Goal: Task Accomplishment & Management: Complete application form

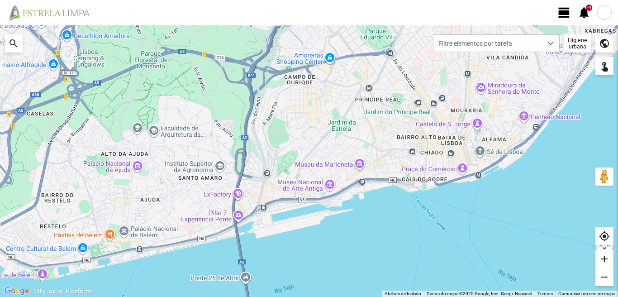
click at [564, 12] on span "view_day" at bounding box center [564, 13] width 14 height 14
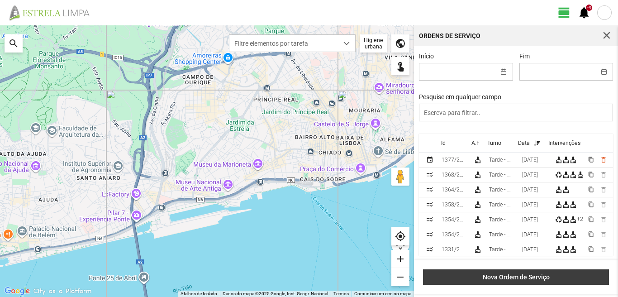
click at [507, 274] on span "Nova Ordem de Serviço" at bounding box center [516, 276] width 176 height 7
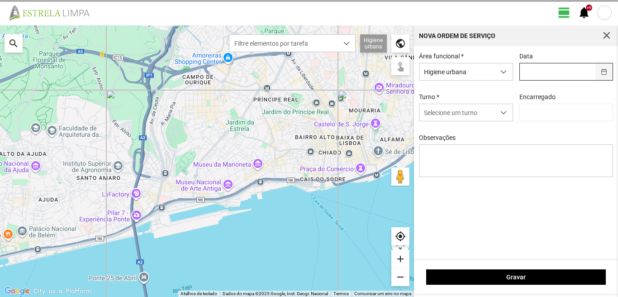
click at [605, 74] on span "button" at bounding box center [603, 72] width 6 height 6
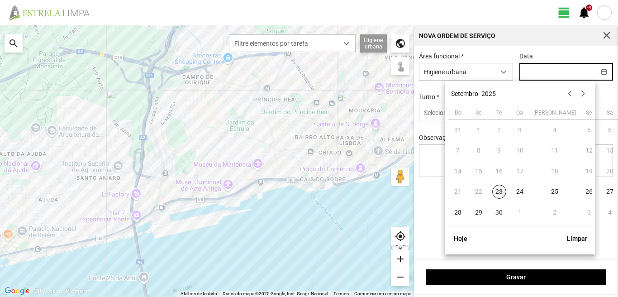
click at [499, 191] on span "23" at bounding box center [499, 191] width 14 height 14
type input "[DATE]"
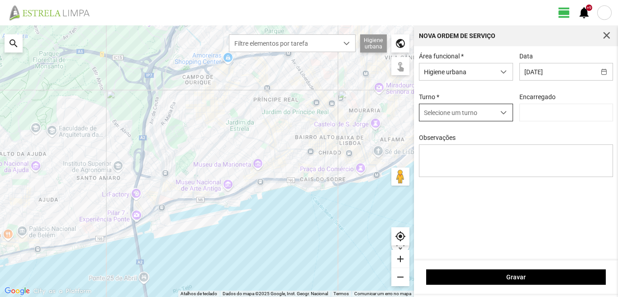
click at [505, 111] on span "dropdown trigger" at bounding box center [503, 112] width 6 height 6
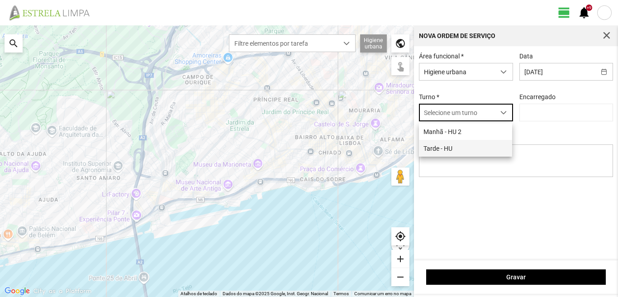
click at [454, 151] on li "Tarde - HU" at bounding box center [465, 148] width 93 height 17
type input "[PERSON_NAME]"
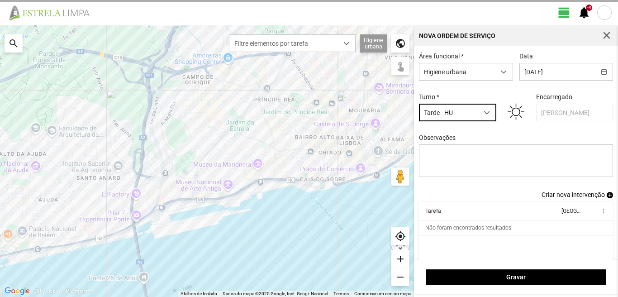
click at [568, 198] on span "Criar nova intervenção" at bounding box center [572, 194] width 63 height 7
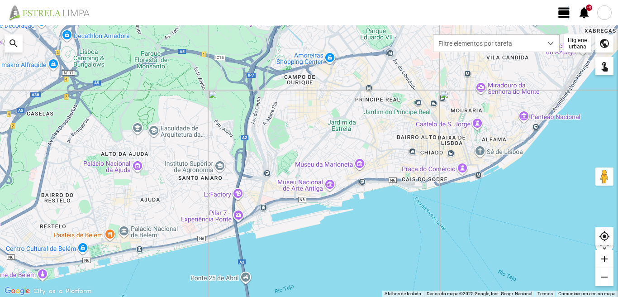
click at [566, 14] on span "view_day" at bounding box center [564, 13] width 14 height 14
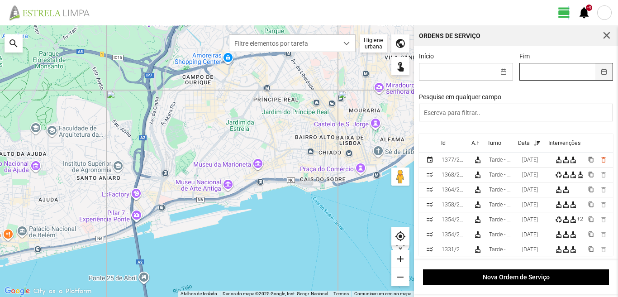
drag, startPoint x: 566, startPoint y: 14, endPoint x: 596, endPoint y: 71, distance: 64.3
click at [596, 71] on button "button" at bounding box center [604, 71] width 18 height 17
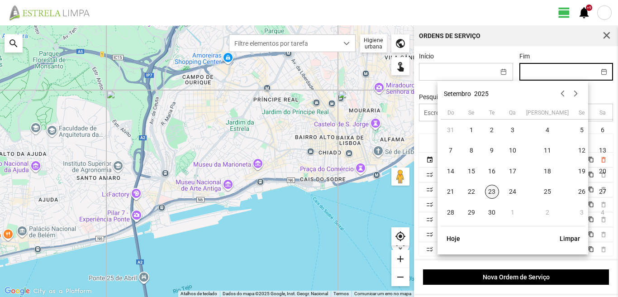
click at [492, 187] on span "23" at bounding box center [492, 191] width 14 height 14
type input "[DATE]"
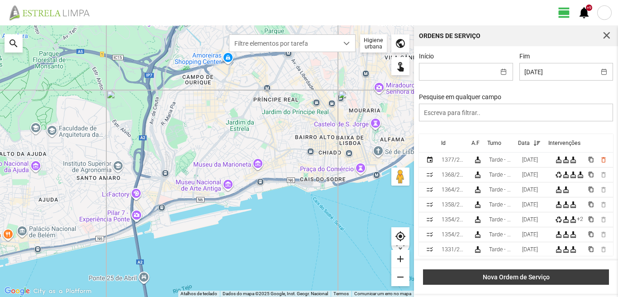
click at [514, 273] on button "Nova Ordem de Serviço" at bounding box center [516, 276] width 186 height 15
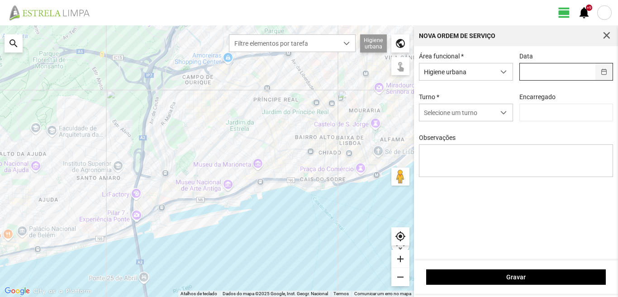
click at [606, 70] on button "button" at bounding box center [604, 71] width 18 height 17
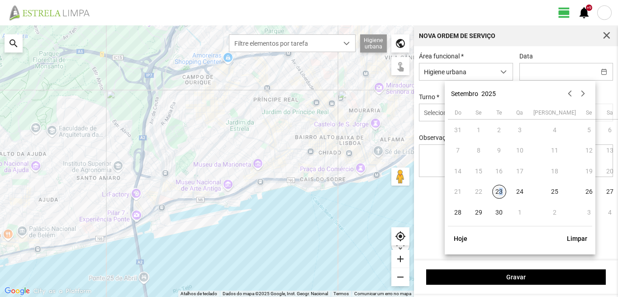
click at [499, 189] on span "23" at bounding box center [499, 191] width 14 height 14
type input "[DATE]"
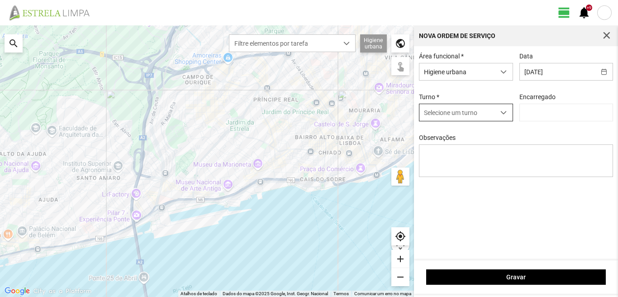
click at [491, 114] on span "Selecione um turno" at bounding box center [457, 112] width 76 height 17
click at [446, 148] on li "Tarde - HU" at bounding box center [465, 148] width 93 height 17
type input "[PERSON_NAME]"
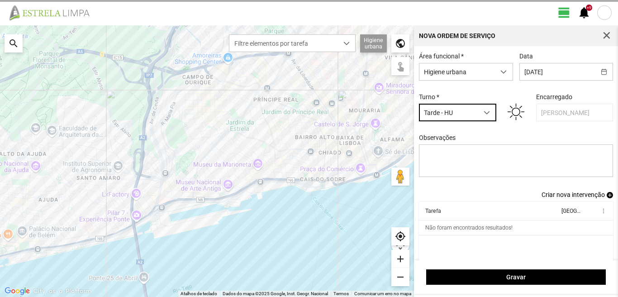
click at [606, 198] on span "add" at bounding box center [609, 195] width 6 height 6
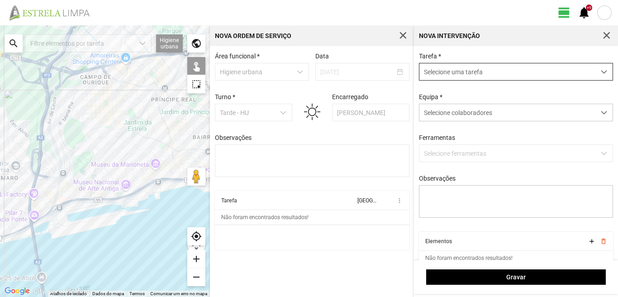
click at [437, 75] on span "Selecione uma tarefa" at bounding box center [507, 71] width 176 height 17
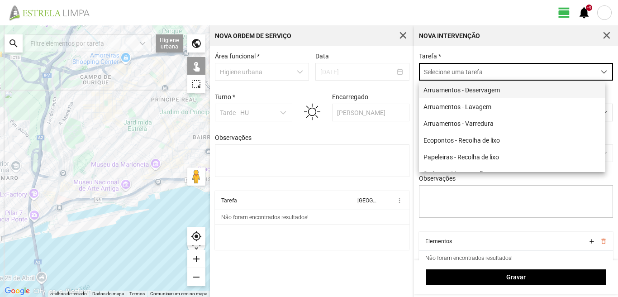
click at [452, 90] on li "Arruamentos - Deservagem" at bounding box center [512, 89] width 186 height 17
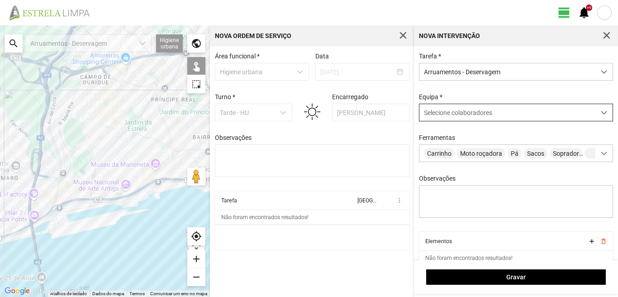
click at [442, 113] on span "Selecione colaboradores" at bounding box center [458, 112] width 68 height 7
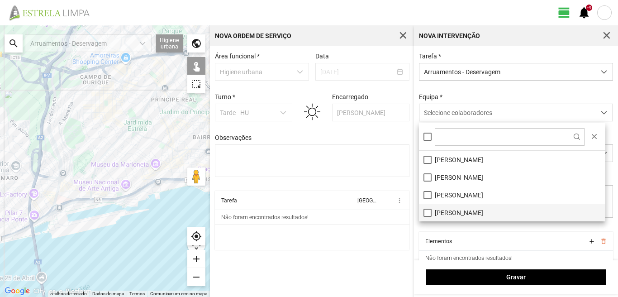
click at [443, 210] on li "[PERSON_NAME]" at bounding box center [512, 212] width 186 height 18
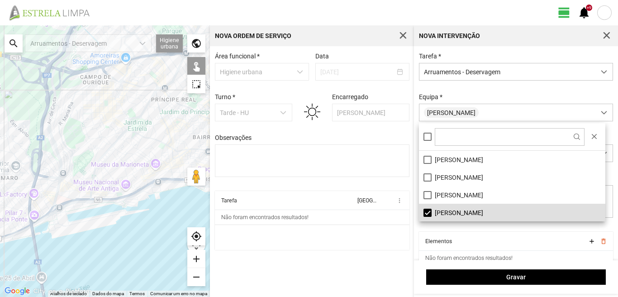
click at [469, 239] on th "Elementos" at bounding box center [502, 240] width 166 height 19
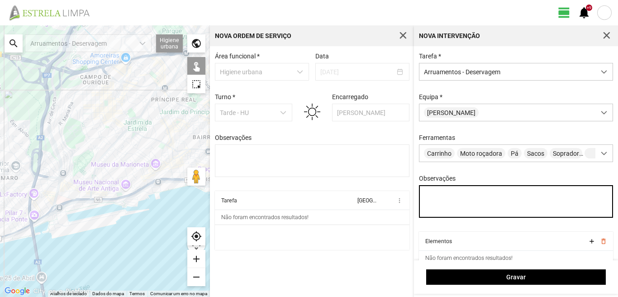
click at [436, 196] on textarea "Observações" at bounding box center [516, 201] width 194 height 33
type textarea "d"
type textarea "Braima Diogo"
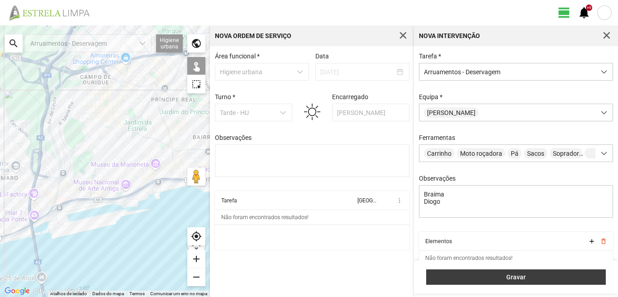
click at [486, 278] on span "Gravar" at bounding box center [516, 276] width 170 height 7
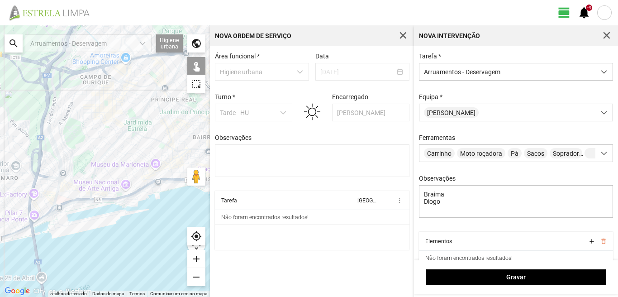
click at [471, 246] on th "Elementos" at bounding box center [502, 240] width 166 height 19
click at [478, 231] on div "Tarefa * Arruamentos - Deservagem Equipa * [PERSON_NAME] Ferramentas Carrinho M…" at bounding box center [515, 141] width 201 height 179
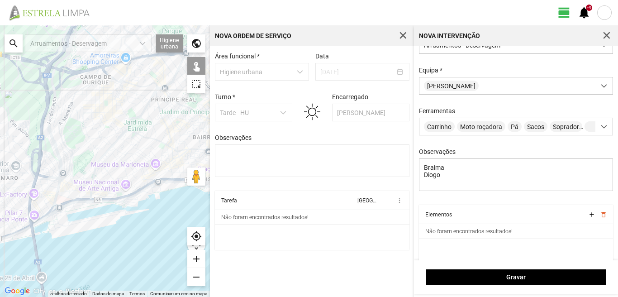
scroll to position [38, 0]
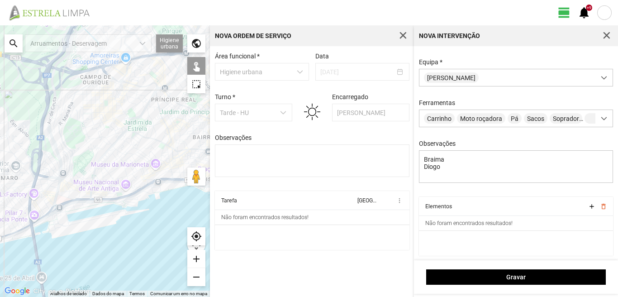
click at [14, 43] on div "search" at bounding box center [14, 43] width 18 height 18
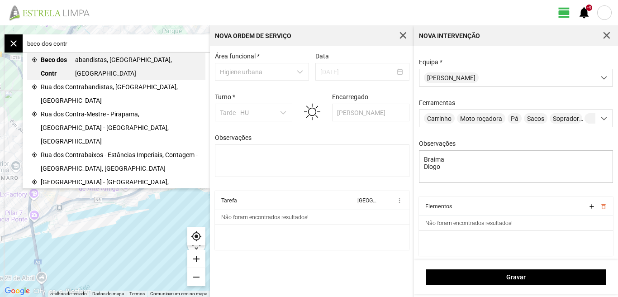
click at [95, 61] on span "abandistas, [GEOGRAPHIC_DATA], [GEOGRAPHIC_DATA]" at bounding box center [138, 66] width 126 height 27
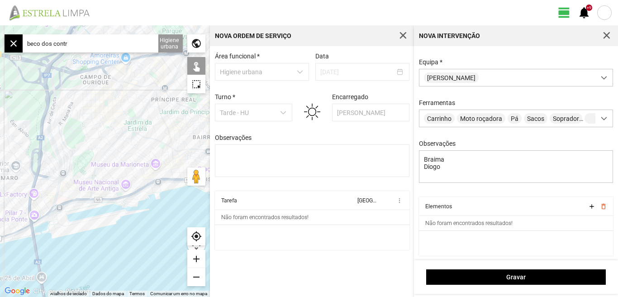
type input "Beco dos Contrabandistas, 1350-352 [GEOGRAPHIC_DATA], [GEOGRAPHIC_DATA]"
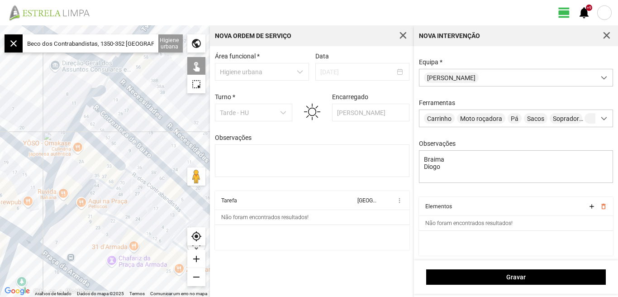
click at [102, 151] on div at bounding box center [105, 160] width 210 height 271
click at [90, 137] on div at bounding box center [105, 160] width 210 height 271
click at [138, 184] on div at bounding box center [105, 160] width 210 height 271
click at [113, 179] on div at bounding box center [105, 160] width 210 height 271
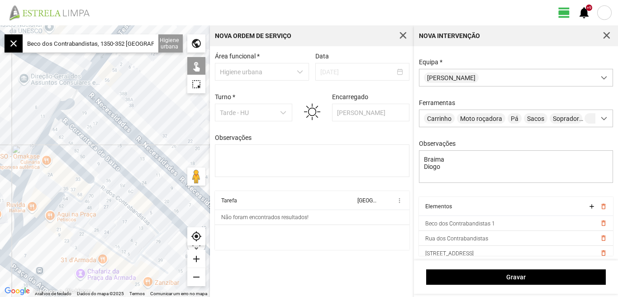
click at [77, 231] on div at bounding box center [105, 160] width 210 height 271
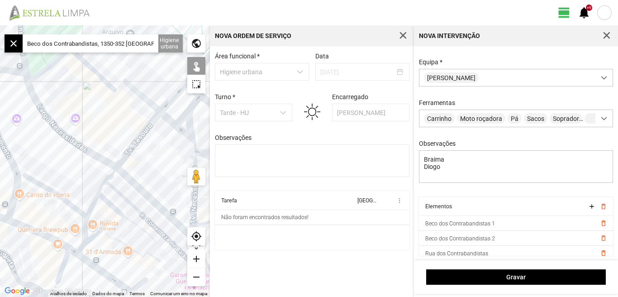
click at [153, 259] on div at bounding box center [105, 160] width 210 height 271
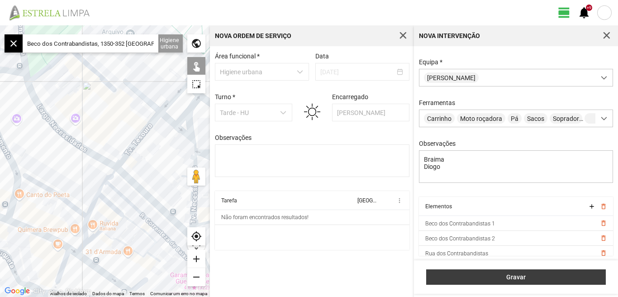
click at [504, 278] on span "Gravar" at bounding box center [516, 276] width 170 height 7
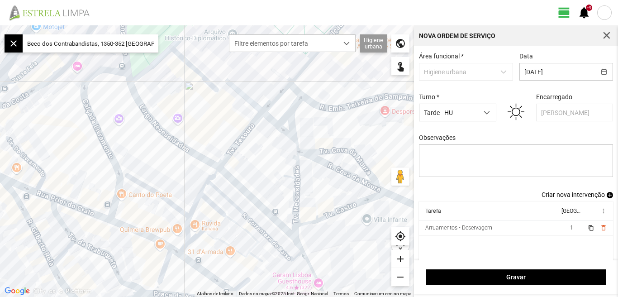
click at [602, 194] on link "Criar nova intervenção add" at bounding box center [576, 194] width 71 height 7
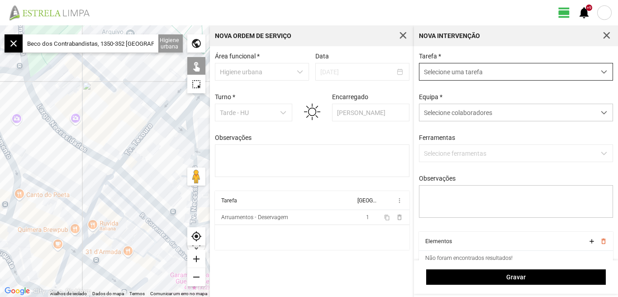
click at [434, 74] on span "Selecione uma tarefa" at bounding box center [507, 71] width 176 height 17
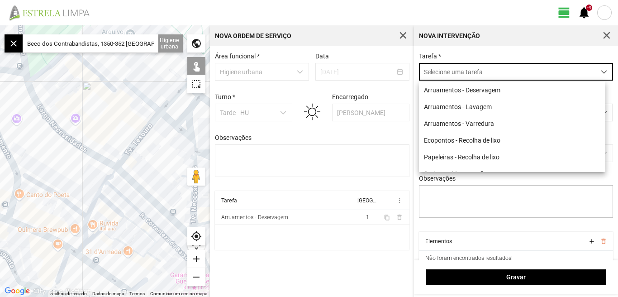
scroll to position [5, 40]
click at [444, 91] on li "Arruamentos - Deservagem" at bounding box center [512, 89] width 186 height 17
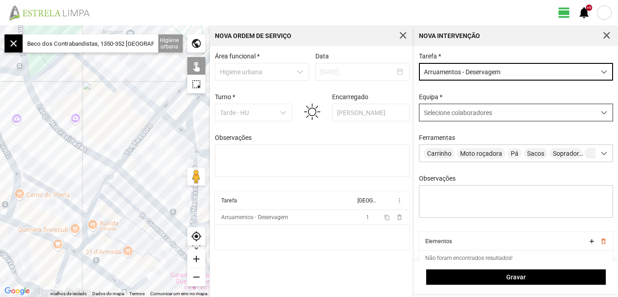
click at [439, 110] on span "Selecione colaboradores" at bounding box center [458, 112] width 68 height 7
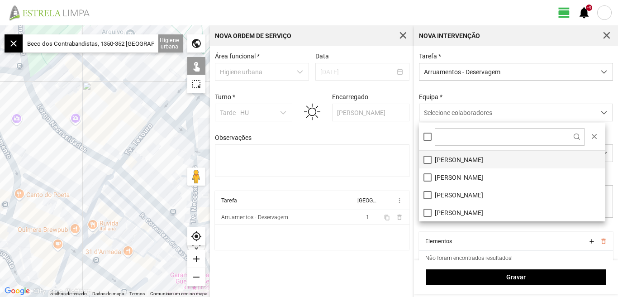
click at [437, 159] on li "[PERSON_NAME]" at bounding box center [512, 160] width 186 height 18
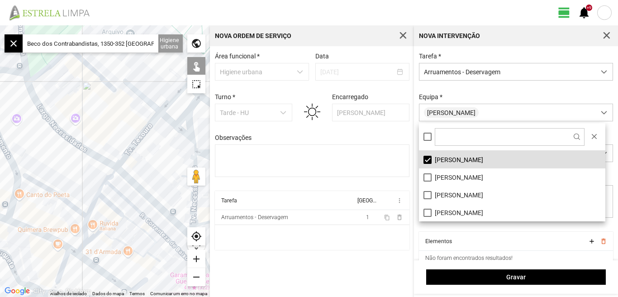
click at [514, 231] on div "Tarefa * Arruamentos - Deservagem Equipa * [PERSON_NAME] Ferramentas Carrinho M…" at bounding box center [515, 141] width 201 height 179
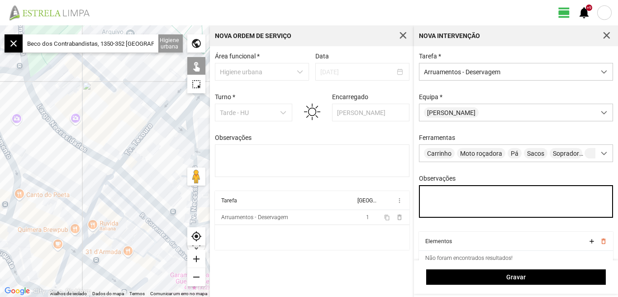
click at [439, 194] on textarea "Observações" at bounding box center [516, 201] width 194 height 33
type textarea "[PERSON_NAME]"
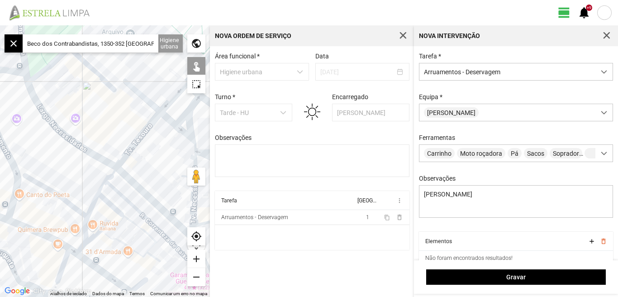
click at [528, 245] on th "Elementos" at bounding box center [502, 240] width 166 height 19
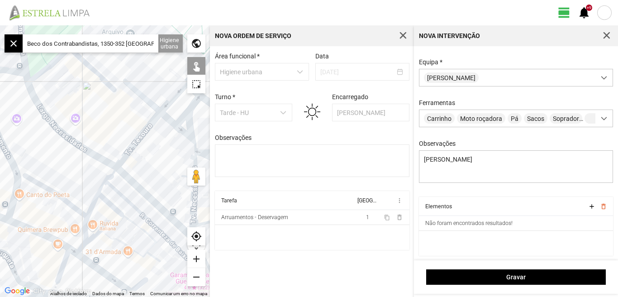
click at [136, 39] on input "Beco dos Contrabandistas, 1350-352 [GEOGRAPHIC_DATA], [GEOGRAPHIC_DATA]" at bounding box center [91, 43] width 136 height 18
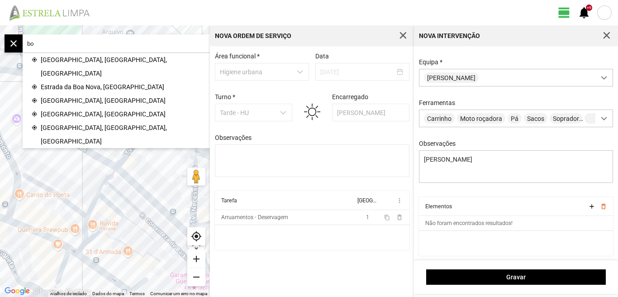
type input "b"
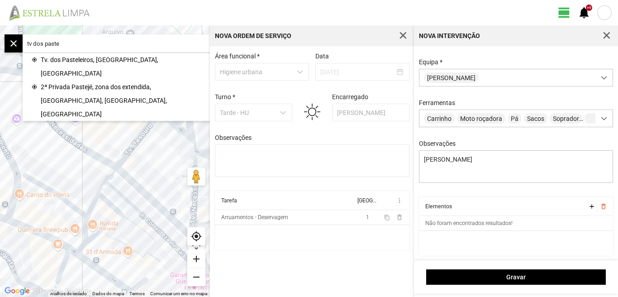
click at [71, 40] on input "tv dos paste" at bounding box center [91, 43] width 136 height 18
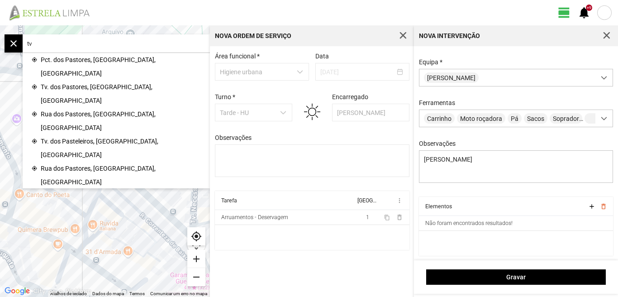
type input "t"
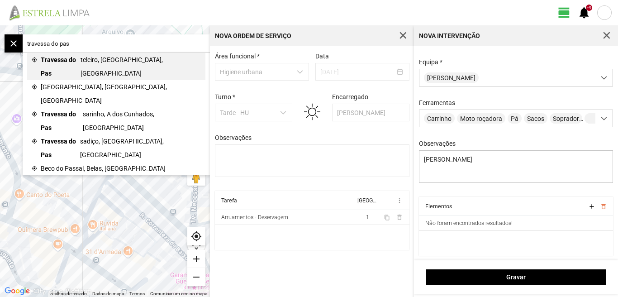
click at [97, 61] on span "teleiro, [GEOGRAPHIC_DATA], [GEOGRAPHIC_DATA]" at bounding box center [140, 66] width 121 height 27
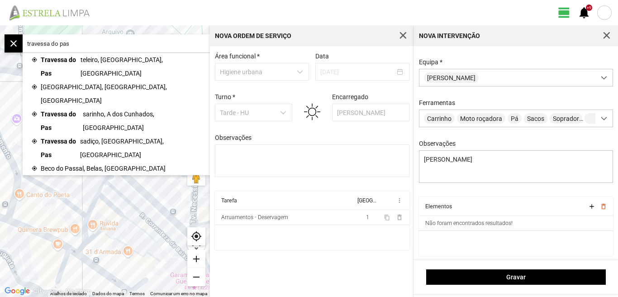
type input "Tv. do Pasteleiro, 1200-655 [GEOGRAPHIC_DATA], [GEOGRAPHIC_DATA]"
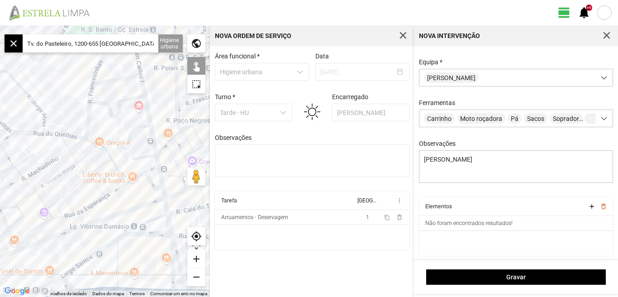
click at [198, 256] on div "add" at bounding box center [196, 259] width 18 height 18
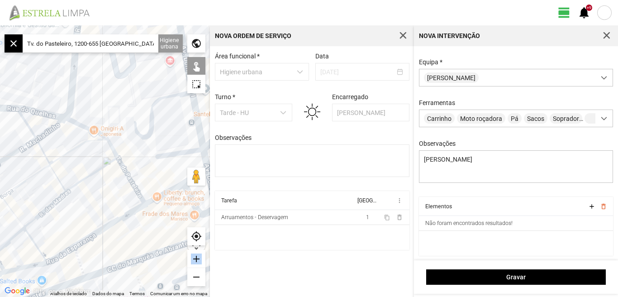
click at [198, 256] on div "add" at bounding box center [196, 259] width 18 height 18
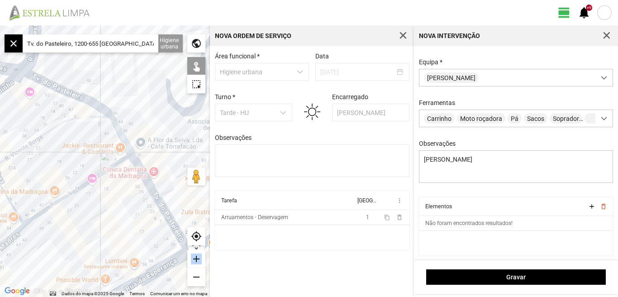
drag, startPoint x: 198, startPoint y: 256, endPoint x: 191, endPoint y: 190, distance: 66.3
click at [191, 191] on div at bounding box center [105, 160] width 210 height 271
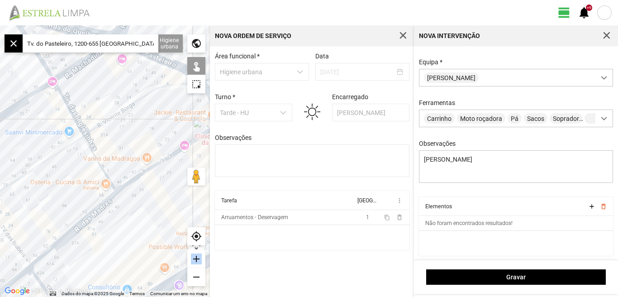
drag, startPoint x: 128, startPoint y: 135, endPoint x: 114, endPoint y: 160, distance: 28.5
click at [114, 160] on div at bounding box center [105, 160] width 210 height 271
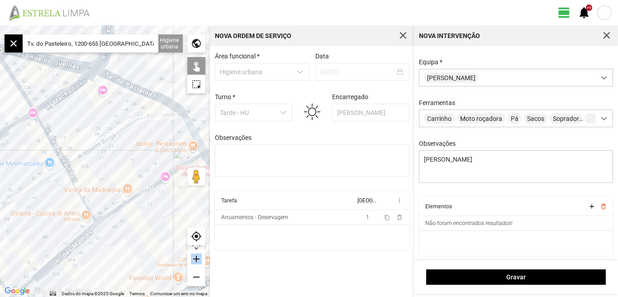
click at [197, 253] on div "add" at bounding box center [196, 259] width 18 height 18
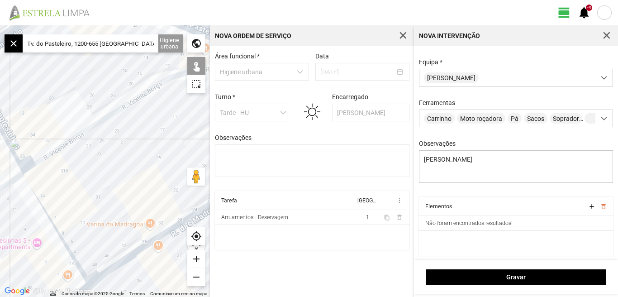
click at [117, 110] on div at bounding box center [105, 160] width 210 height 271
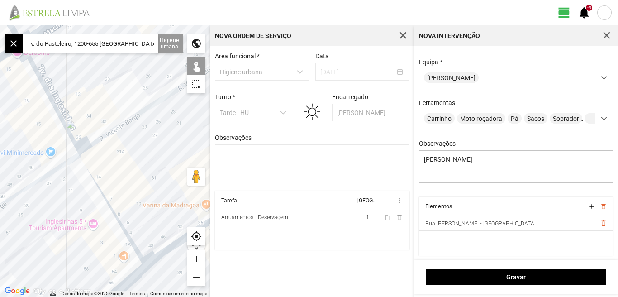
drag, startPoint x: 146, startPoint y: 164, endPoint x: 175, endPoint y: 155, distance: 29.7
click at [175, 156] on div at bounding box center [105, 160] width 210 height 271
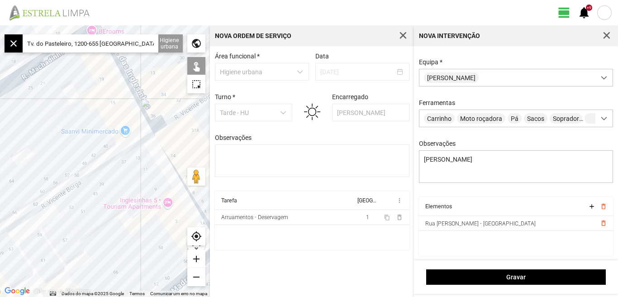
click at [103, 164] on div at bounding box center [105, 160] width 210 height 271
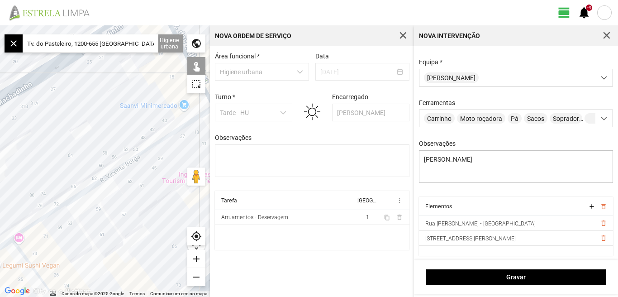
click at [216, 160] on div "← Mover para a esquerda → Mover para a direita ↑ Mover para cima ↓ Mover para b…" at bounding box center [309, 160] width 618 height 271
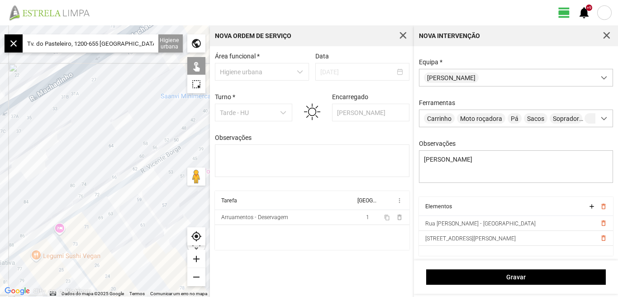
click at [174, 185] on div at bounding box center [105, 160] width 210 height 271
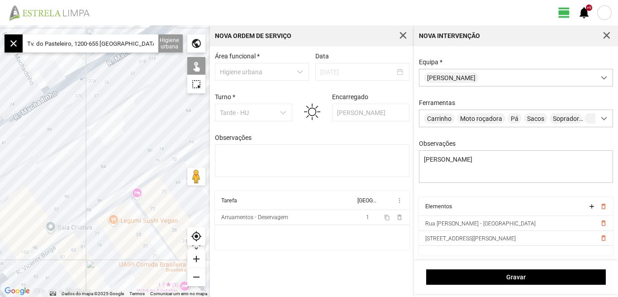
drag, startPoint x: 98, startPoint y: 251, endPoint x: 202, endPoint y: 203, distance: 114.7
click at [202, 203] on div at bounding box center [105, 160] width 210 height 271
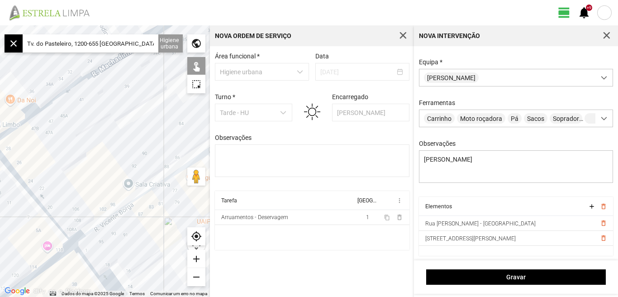
click at [152, 194] on div at bounding box center [105, 160] width 210 height 271
click at [148, 195] on div at bounding box center [105, 160] width 210 height 271
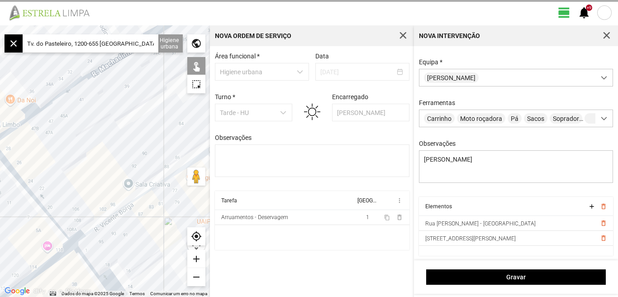
drag, startPoint x: 126, startPoint y: 241, endPoint x: 188, endPoint y: 203, distance: 72.6
click at [187, 204] on div at bounding box center [105, 160] width 210 height 271
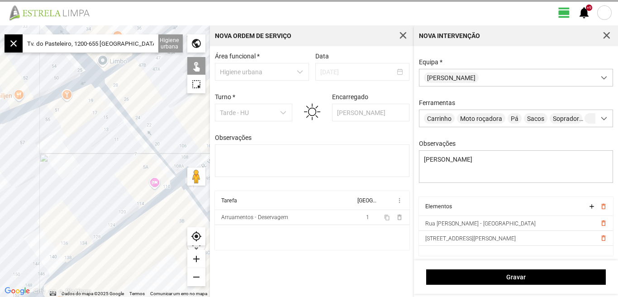
click at [143, 213] on div at bounding box center [105, 160] width 210 height 271
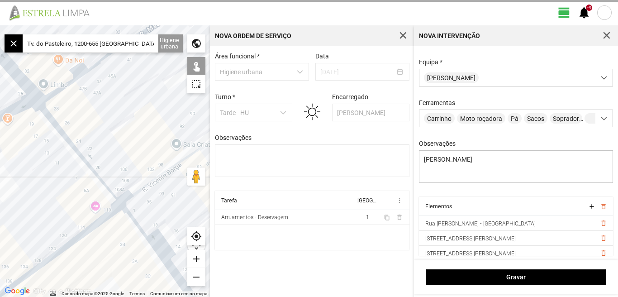
drag, startPoint x: 143, startPoint y: 142, endPoint x: 112, endPoint y: 148, distance: 32.2
click at [117, 148] on div at bounding box center [105, 160] width 210 height 271
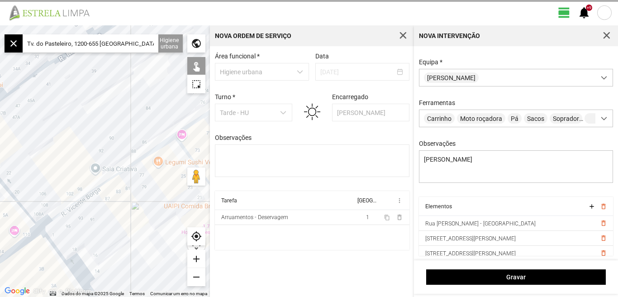
click at [126, 173] on div at bounding box center [105, 160] width 210 height 271
click at [123, 173] on div at bounding box center [105, 160] width 210 height 271
click at [115, 181] on div at bounding box center [105, 160] width 210 height 271
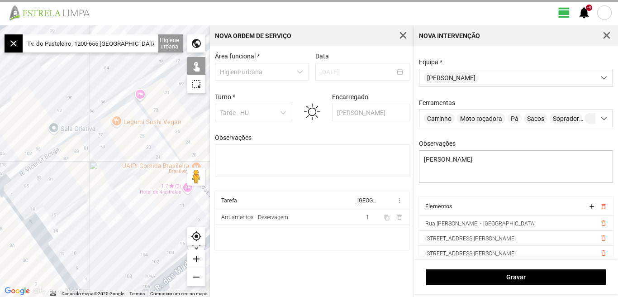
drag, startPoint x: 115, startPoint y: 186, endPoint x: 87, endPoint y: 168, distance: 33.4
click at [90, 170] on div at bounding box center [105, 160] width 210 height 271
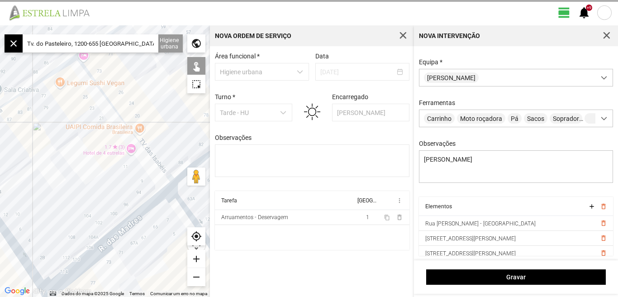
click at [129, 134] on div at bounding box center [105, 160] width 210 height 271
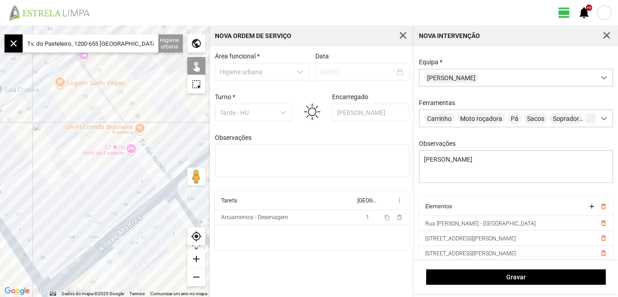
click at [153, 161] on div at bounding box center [105, 160] width 210 height 271
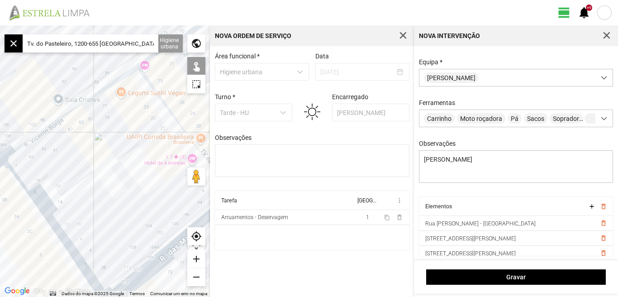
click at [140, 137] on div at bounding box center [105, 160] width 210 height 271
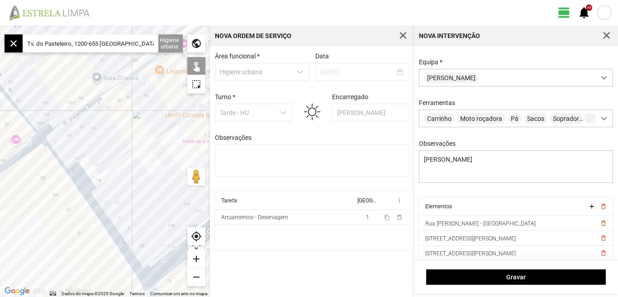
click at [115, 146] on div at bounding box center [105, 160] width 210 height 271
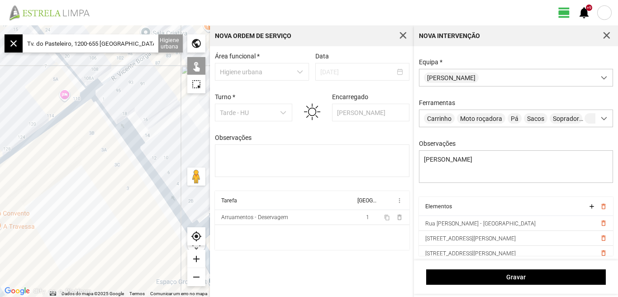
click at [193, 278] on div "remove" at bounding box center [196, 277] width 18 height 18
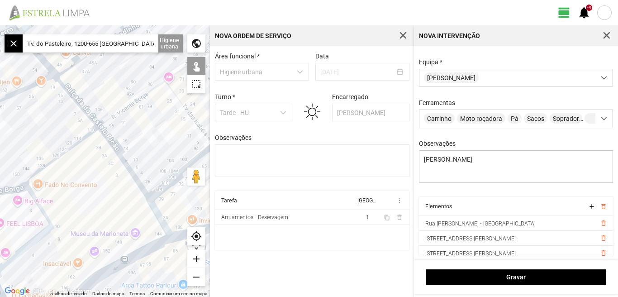
drag, startPoint x: 117, startPoint y: 208, endPoint x: 157, endPoint y: 193, distance: 42.9
click at [157, 193] on div at bounding box center [105, 160] width 210 height 271
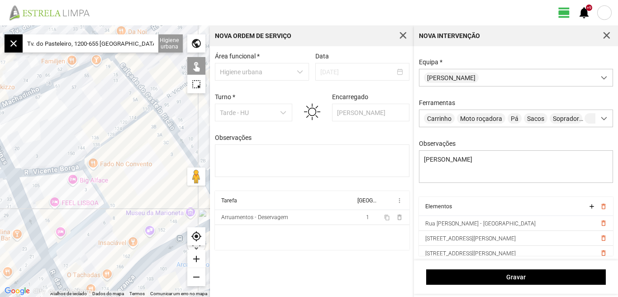
click at [94, 189] on div at bounding box center [105, 160] width 210 height 271
click at [65, 167] on div at bounding box center [105, 160] width 210 height 271
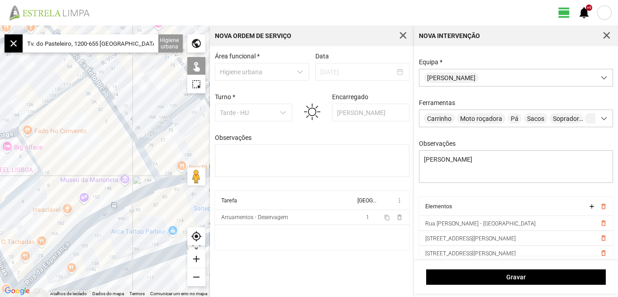
drag, startPoint x: 125, startPoint y: 241, endPoint x: 47, endPoint y: 206, distance: 85.8
click at [47, 206] on div at bounding box center [105, 160] width 210 height 271
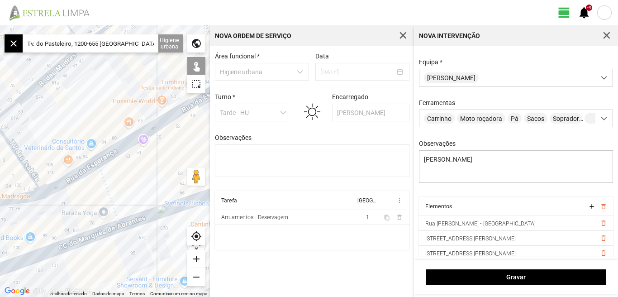
drag, startPoint x: 168, startPoint y: 182, endPoint x: 47, endPoint y: 202, distance: 121.9
click at [42, 214] on div at bounding box center [105, 160] width 210 height 271
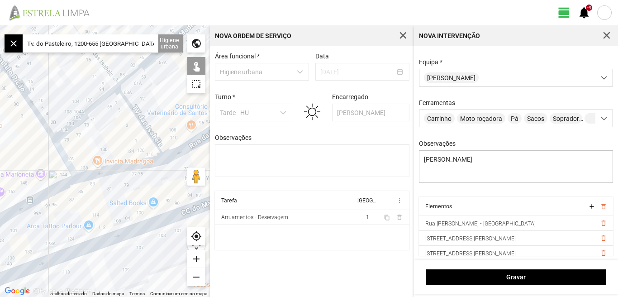
drag, startPoint x: 39, startPoint y: 217, endPoint x: 165, endPoint y: 183, distance: 130.7
click at [165, 183] on div at bounding box center [105, 160] width 210 height 271
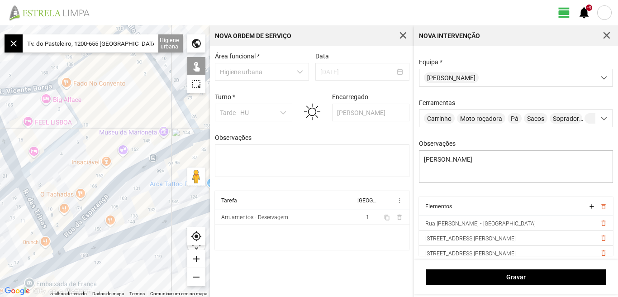
drag, startPoint x: 152, startPoint y: 183, endPoint x: 184, endPoint y: 173, distance: 33.0
click at [170, 177] on div at bounding box center [105, 160] width 210 height 271
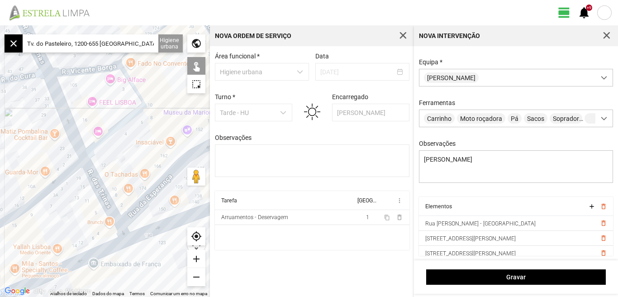
drag, startPoint x: 118, startPoint y: 186, endPoint x: 178, endPoint y: 156, distance: 67.1
click at [175, 157] on div at bounding box center [105, 160] width 210 height 271
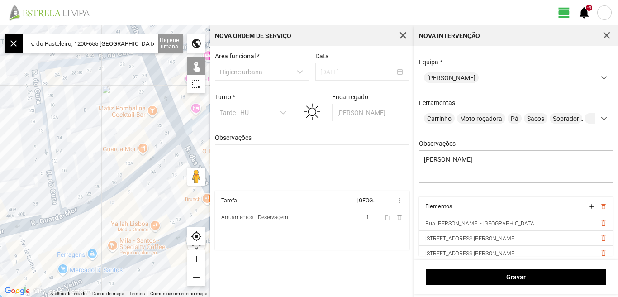
drag, startPoint x: 124, startPoint y: 175, endPoint x: 129, endPoint y: 199, distance: 25.0
click at [129, 199] on div at bounding box center [105, 160] width 210 height 271
click at [136, 174] on div at bounding box center [105, 160] width 210 height 271
click at [52, 148] on div at bounding box center [105, 160] width 210 height 271
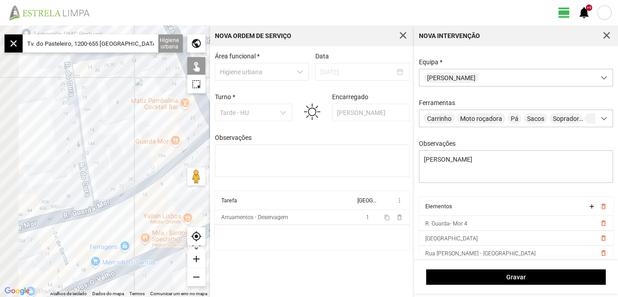
drag, startPoint x: 75, startPoint y: 247, endPoint x: 126, endPoint y: 222, distance: 56.6
click at [138, 232] on div at bounding box center [105, 160] width 210 height 271
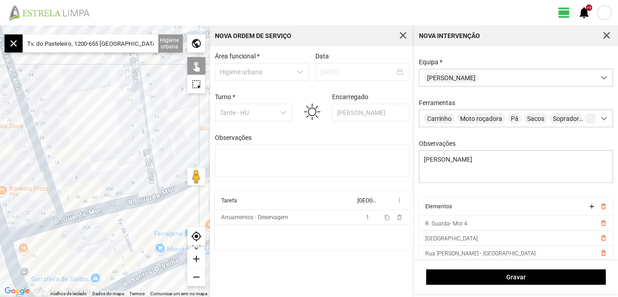
click at [133, 201] on div at bounding box center [105, 160] width 210 height 271
click at [94, 211] on div at bounding box center [105, 160] width 210 height 271
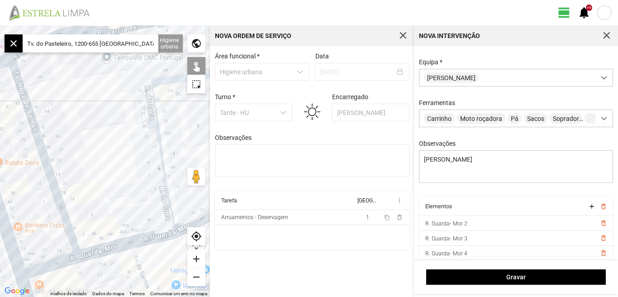
drag, startPoint x: 146, startPoint y: 248, endPoint x: 154, endPoint y: 268, distance: 21.3
click at [154, 268] on div at bounding box center [105, 160] width 210 height 271
click at [48, 177] on div at bounding box center [105, 160] width 210 height 271
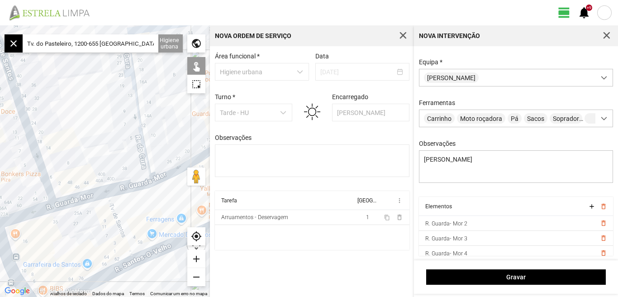
drag, startPoint x: 170, startPoint y: 266, endPoint x: 144, endPoint y: 210, distance: 61.7
click at [145, 211] on div at bounding box center [105, 160] width 210 height 271
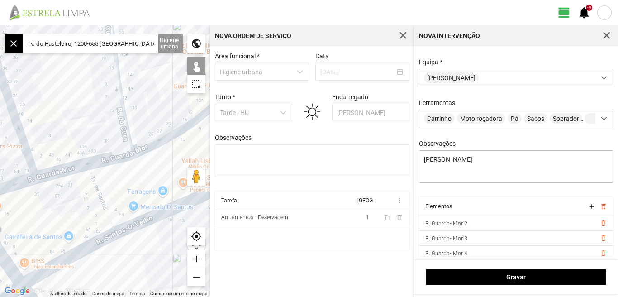
click at [104, 203] on div at bounding box center [105, 160] width 210 height 271
click at [173, 187] on div at bounding box center [105, 160] width 210 height 271
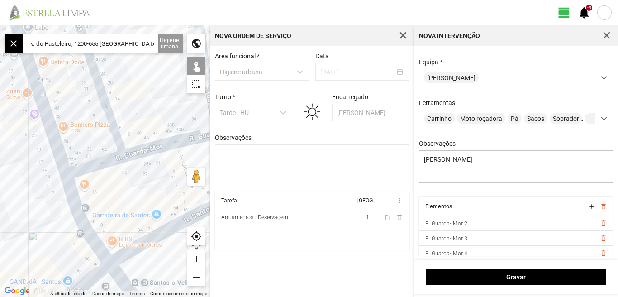
click at [104, 161] on div at bounding box center [105, 160] width 210 height 271
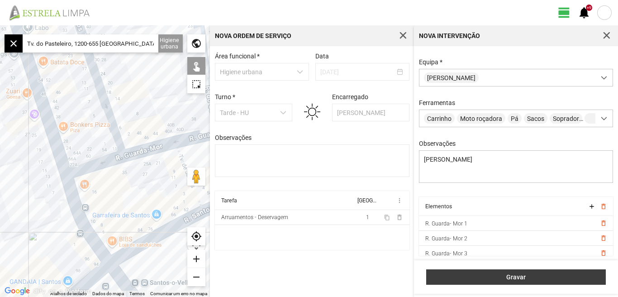
click at [517, 274] on span "Gravar" at bounding box center [516, 276] width 170 height 7
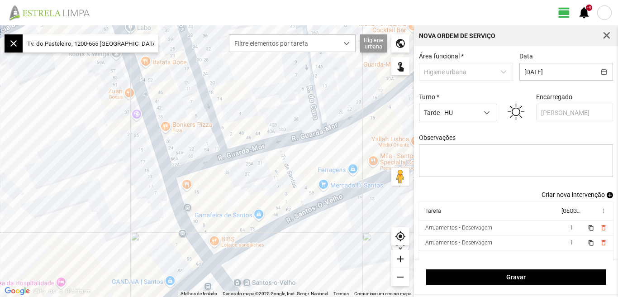
click at [564, 198] on span "Criar nova intervenção" at bounding box center [572, 194] width 63 height 7
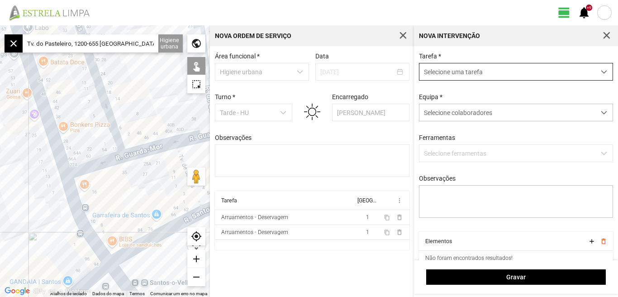
click at [600, 73] on span "dropdown trigger" at bounding box center [603, 72] width 6 height 6
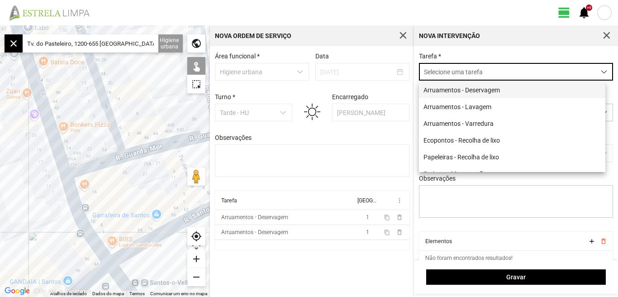
click at [490, 93] on li "Arruamentos - Deservagem" at bounding box center [512, 89] width 186 height 17
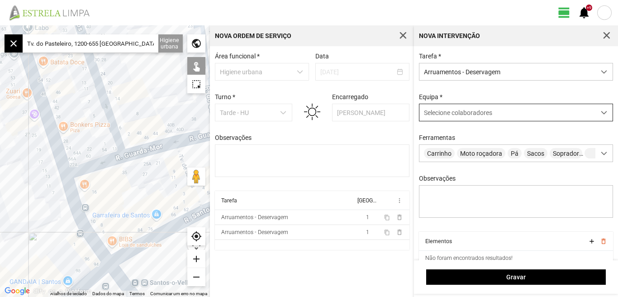
click at [600, 116] on span at bounding box center [603, 112] width 6 height 6
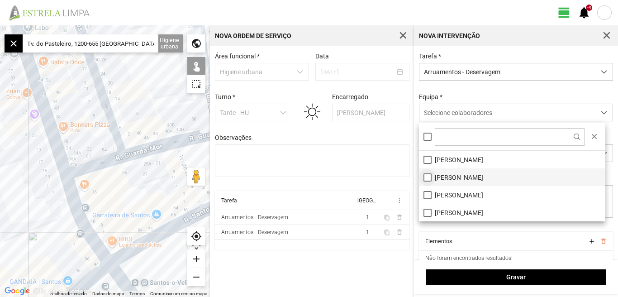
click at [429, 175] on li "[PERSON_NAME]" at bounding box center [512, 177] width 186 height 18
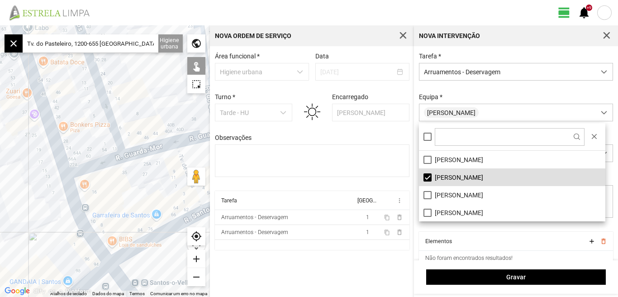
click at [373, 274] on div "Área funcional * Higiene urbana Data [DATE] Turno * Tarde - HU Encarregado Grac…" at bounding box center [312, 171] width 204 height 250
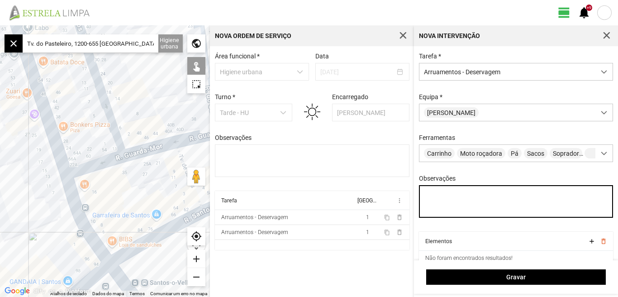
click at [435, 203] on textarea "Observações" at bounding box center [516, 201] width 194 height 33
type textarea "[PERSON_NAME]"
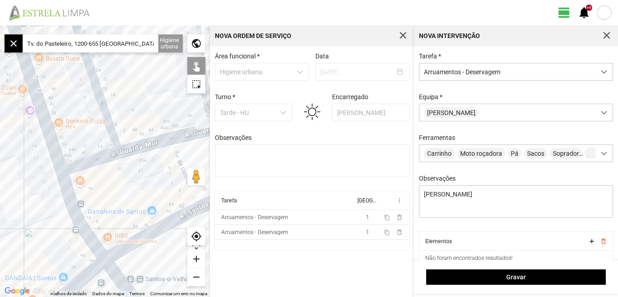
drag, startPoint x: 142, startPoint y: 193, endPoint x: 31, endPoint y: 164, distance: 114.2
click at [31, 164] on div at bounding box center [105, 160] width 210 height 271
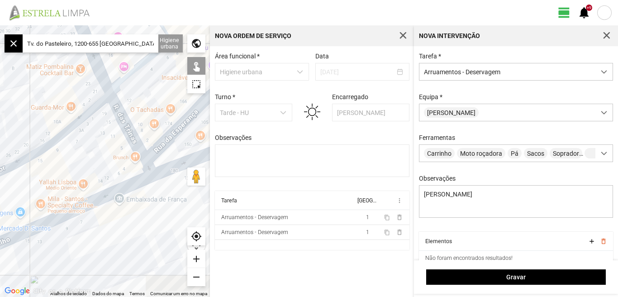
drag, startPoint x: 109, startPoint y: 118, endPoint x: 0, endPoint y: 201, distance: 136.5
click at [0, 201] on div at bounding box center [105, 160] width 210 height 271
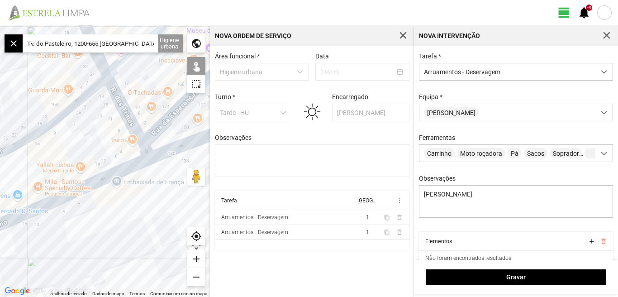
drag, startPoint x: 27, startPoint y: 197, endPoint x: 24, endPoint y: 127, distance: 70.6
click at [0, 119] on div at bounding box center [105, 160] width 210 height 271
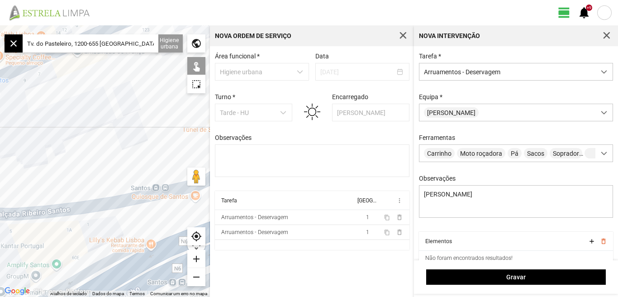
drag, startPoint x: 58, startPoint y: 165, endPoint x: 1, endPoint y: 147, distance: 59.9
click at [0, 149] on div at bounding box center [105, 160] width 210 height 271
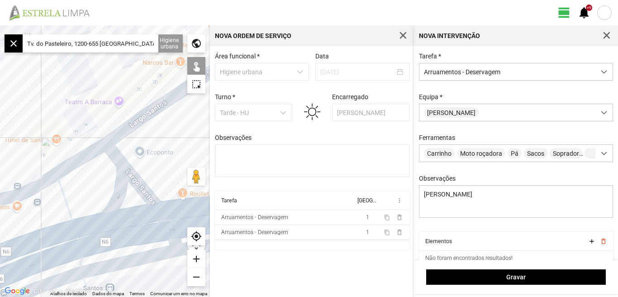
drag, startPoint x: 51, startPoint y: 114, endPoint x: 128, endPoint y: 104, distance: 78.5
click at [131, 103] on div at bounding box center [105, 160] width 210 height 271
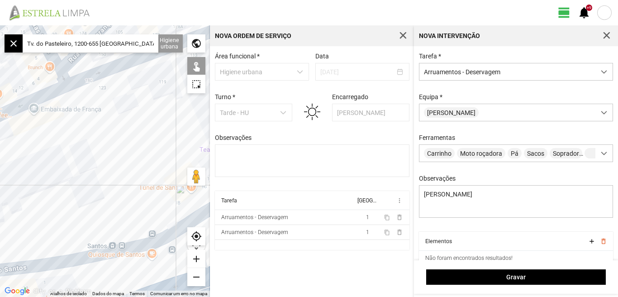
drag, startPoint x: 71, startPoint y: 146, endPoint x: 49, endPoint y: 180, distance: 41.0
click at [47, 182] on div at bounding box center [105, 160] width 210 height 271
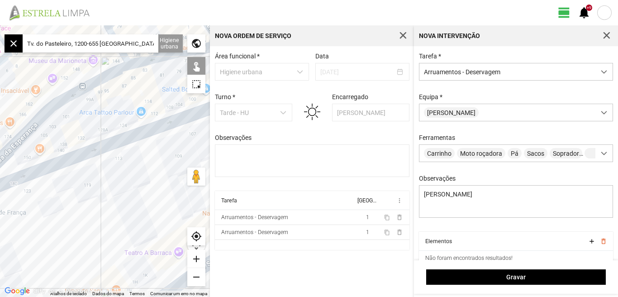
drag, startPoint x: 75, startPoint y: 173, endPoint x: 39, endPoint y: 212, distance: 52.8
click at [39, 212] on div at bounding box center [105, 160] width 210 height 271
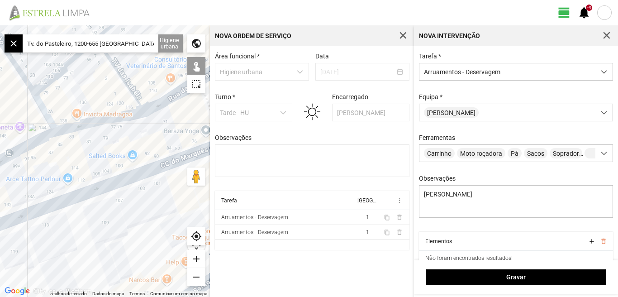
drag, startPoint x: 108, startPoint y: 123, endPoint x: 30, endPoint y: 183, distance: 97.9
click at [31, 184] on div at bounding box center [105, 160] width 210 height 271
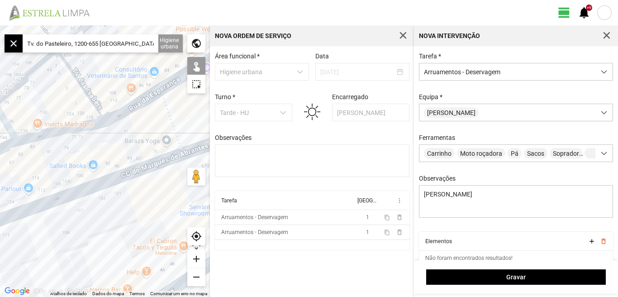
drag, startPoint x: 67, startPoint y: 165, endPoint x: 39, endPoint y: 173, distance: 28.9
click at [40, 173] on div at bounding box center [105, 160] width 210 height 271
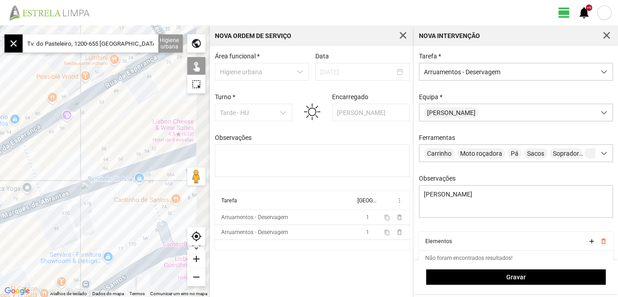
click at [29, 148] on div at bounding box center [105, 160] width 210 height 271
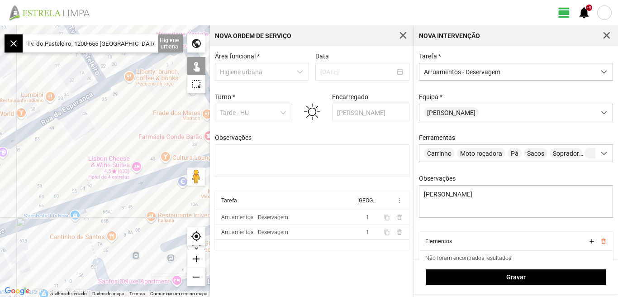
drag, startPoint x: 62, startPoint y: 143, endPoint x: 54, endPoint y: 146, distance: 8.3
click at [54, 146] on div at bounding box center [105, 160] width 210 height 271
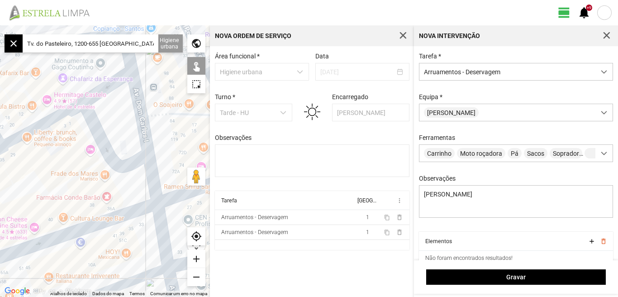
click at [57, 111] on div at bounding box center [105, 160] width 210 height 271
click at [97, 90] on div at bounding box center [105, 160] width 210 height 271
click at [90, 128] on div at bounding box center [105, 160] width 210 height 271
drag, startPoint x: 42, startPoint y: 180, endPoint x: 49, endPoint y: 179, distance: 7.5
click at [45, 181] on div at bounding box center [105, 160] width 210 height 271
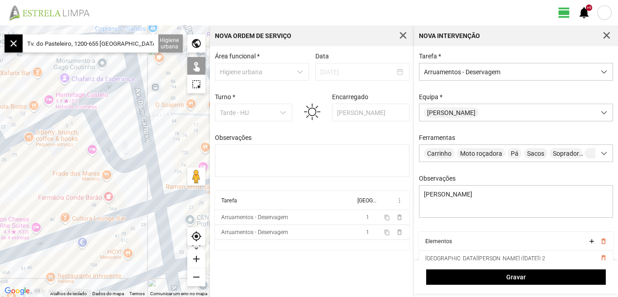
click at [143, 118] on div at bounding box center [105, 160] width 210 height 271
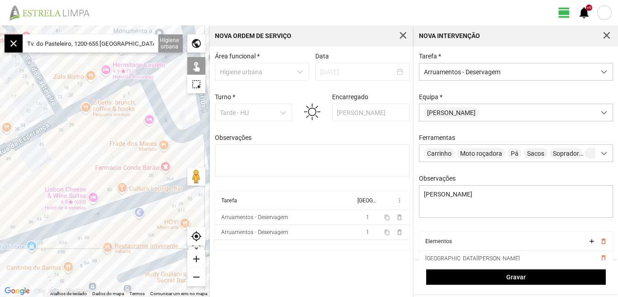
drag, startPoint x: 11, startPoint y: 199, endPoint x: 77, endPoint y: 163, distance: 74.7
click at [82, 162] on div at bounding box center [105, 160] width 210 height 271
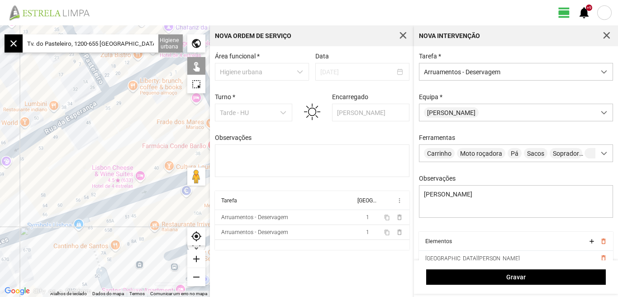
click at [38, 134] on div at bounding box center [105, 160] width 210 height 271
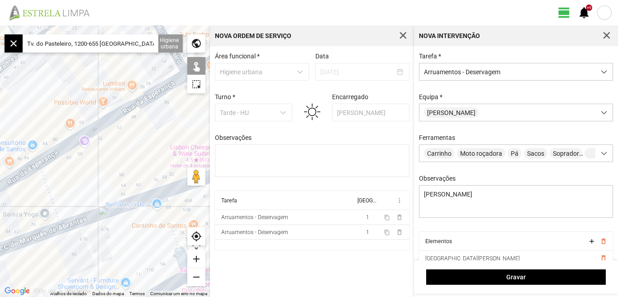
drag, startPoint x: 33, startPoint y: 168, endPoint x: 115, endPoint y: 147, distance: 84.9
click at [117, 146] on div at bounding box center [105, 160] width 210 height 271
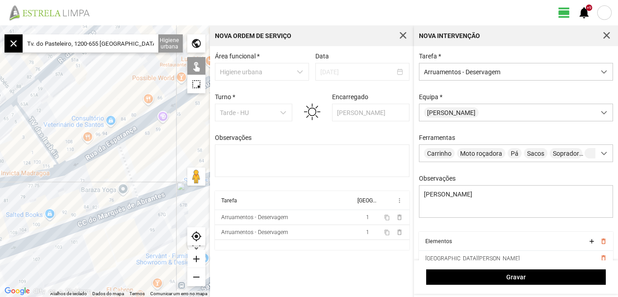
click at [72, 164] on div at bounding box center [105, 160] width 210 height 271
click at [41, 174] on div at bounding box center [105, 160] width 210 height 271
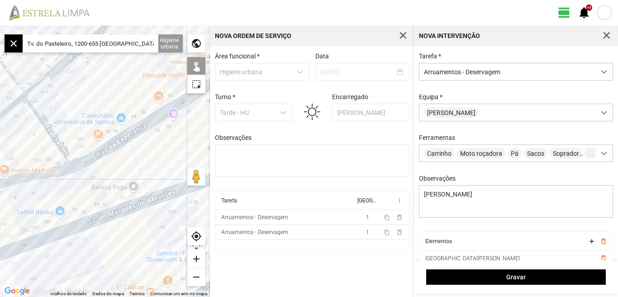
drag, startPoint x: 42, startPoint y: 192, endPoint x: 99, endPoint y: 175, distance: 59.6
click at [107, 174] on div at bounding box center [105, 160] width 210 height 271
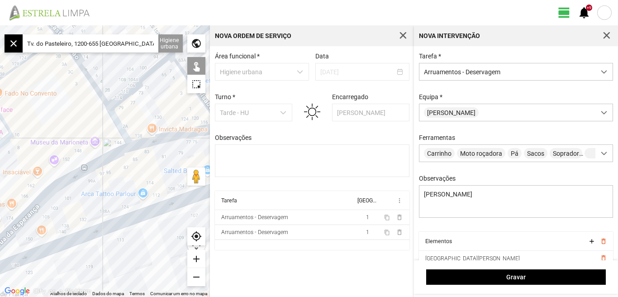
click at [80, 172] on div at bounding box center [105, 160] width 210 height 271
drag, startPoint x: 120, startPoint y: 175, endPoint x: 61, endPoint y: 176, distance: 58.8
click at [62, 176] on div at bounding box center [105, 160] width 210 height 271
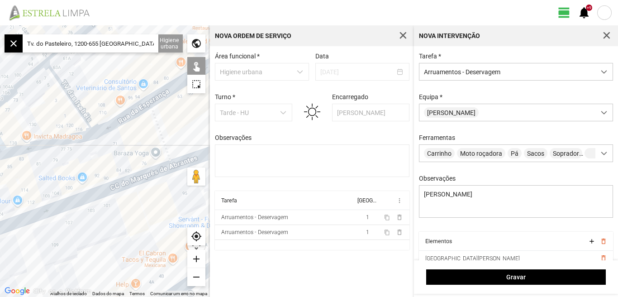
click at [99, 161] on div at bounding box center [105, 160] width 210 height 271
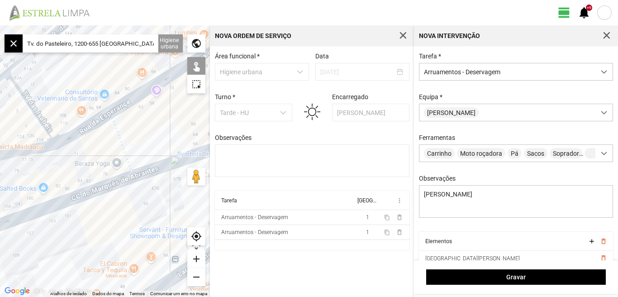
click at [122, 146] on div at bounding box center [105, 160] width 210 height 271
click at [126, 179] on div at bounding box center [105, 160] width 210 height 271
click at [157, 169] on div at bounding box center [105, 160] width 210 height 271
click at [152, 206] on div at bounding box center [105, 160] width 210 height 271
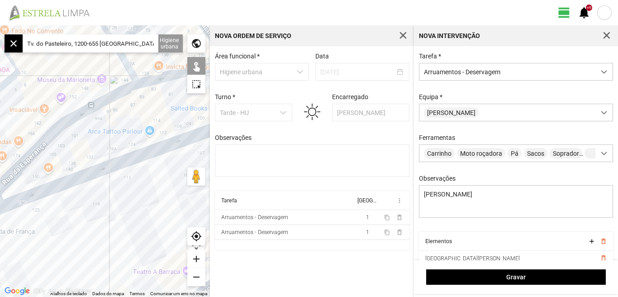
drag, startPoint x: 100, startPoint y: 212, endPoint x: 142, endPoint y: 200, distance: 44.2
click at [142, 200] on div at bounding box center [105, 160] width 210 height 271
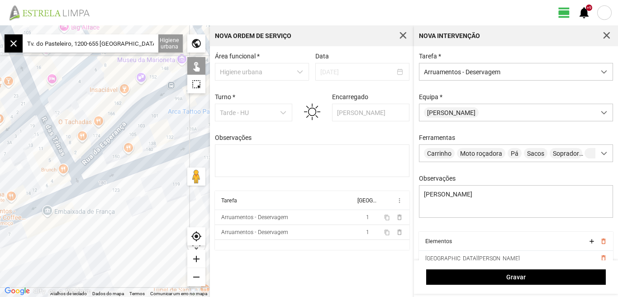
drag, startPoint x: 107, startPoint y: 208, endPoint x: 154, endPoint y: 198, distance: 47.7
click at [154, 198] on div at bounding box center [105, 160] width 210 height 271
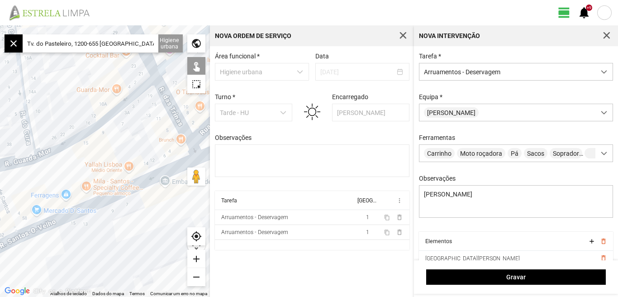
drag, startPoint x: 99, startPoint y: 215, endPoint x: 137, endPoint y: 204, distance: 40.4
click at [137, 204] on div at bounding box center [105, 160] width 210 height 271
click at [127, 189] on div at bounding box center [105, 160] width 210 height 271
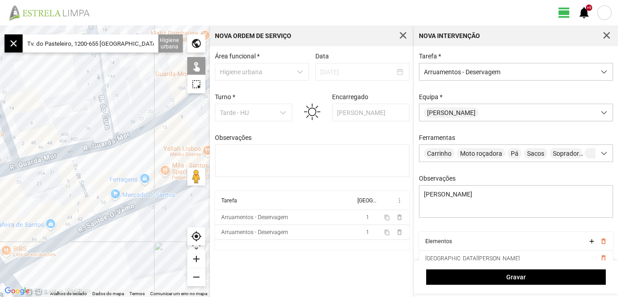
drag, startPoint x: 80, startPoint y: 245, endPoint x: 160, endPoint y: 222, distance: 83.5
click at [165, 228] on div at bounding box center [105, 160] width 210 height 271
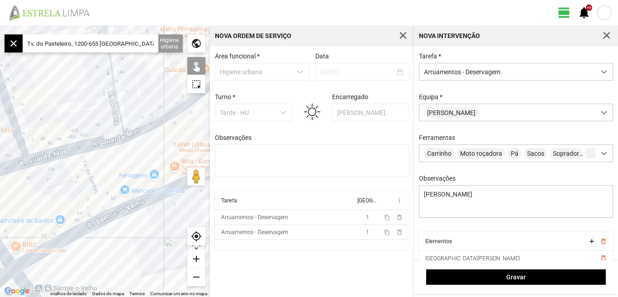
click at [90, 227] on div at bounding box center [105, 160] width 210 height 271
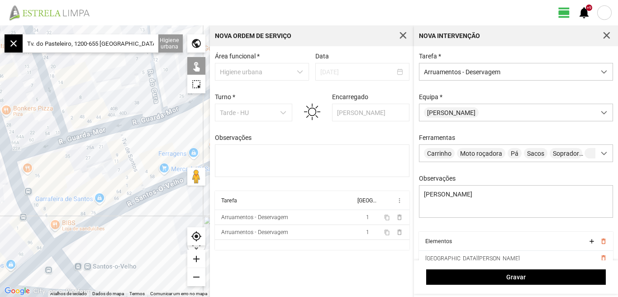
drag, startPoint x: 165, startPoint y: 225, endPoint x: 167, endPoint y: 220, distance: 5.7
click at [170, 221] on div at bounding box center [105, 160] width 210 height 271
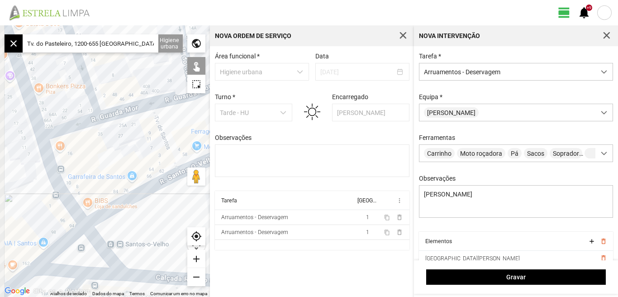
click at [162, 210] on div at bounding box center [105, 160] width 210 height 271
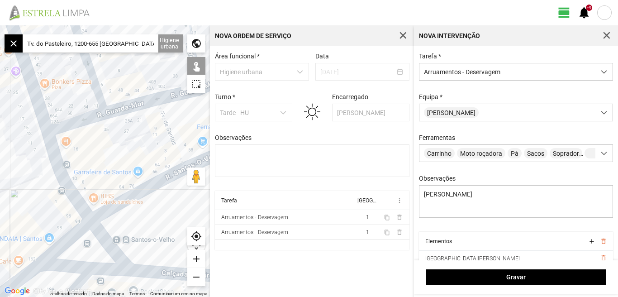
click at [77, 231] on div at bounding box center [105, 160] width 210 height 271
click at [104, 240] on div at bounding box center [105, 160] width 210 height 271
click at [98, 267] on div at bounding box center [105, 160] width 210 height 271
click at [76, 265] on div at bounding box center [105, 160] width 210 height 271
drag, startPoint x: 122, startPoint y: 216, endPoint x: 91, endPoint y: 194, distance: 37.9
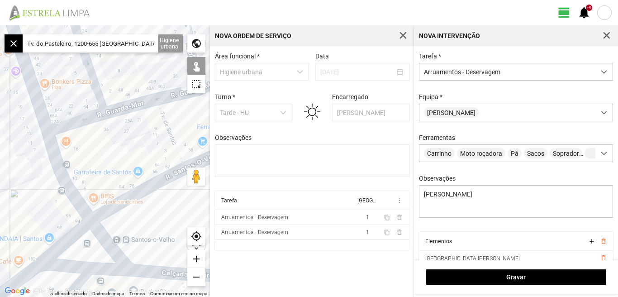
click at [91, 194] on div at bounding box center [105, 160] width 210 height 271
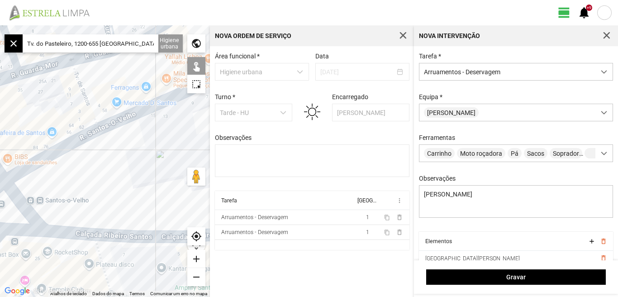
drag, startPoint x: 109, startPoint y: 195, endPoint x: 71, endPoint y: 211, distance: 41.7
click at [71, 211] on div at bounding box center [105, 160] width 210 height 271
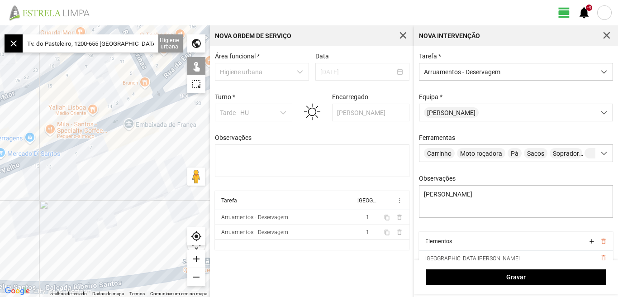
drag, startPoint x: 90, startPoint y: 201, endPoint x: 84, endPoint y: 202, distance: 5.9
click at [82, 203] on div at bounding box center [105, 160] width 210 height 271
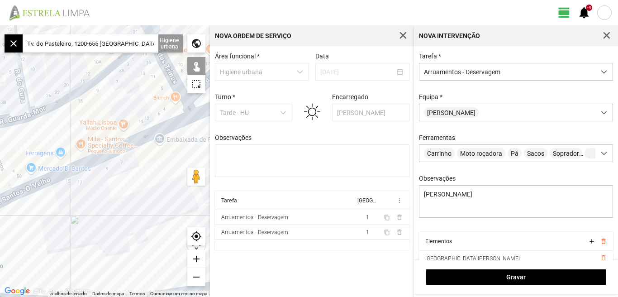
drag, startPoint x: 120, startPoint y: 230, endPoint x: 128, endPoint y: 183, distance: 47.6
click at [128, 183] on div at bounding box center [105, 160] width 210 height 271
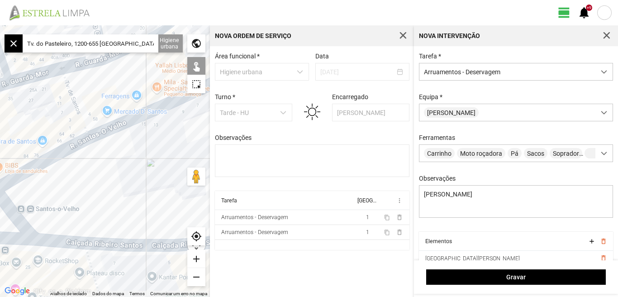
drag, startPoint x: 72, startPoint y: 211, endPoint x: 150, endPoint y: 183, distance: 82.5
click at [150, 183] on div at bounding box center [105, 160] width 210 height 271
drag, startPoint x: 142, startPoint y: 183, endPoint x: 94, endPoint y: 181, distance: 48.0
click at [94, 181] on div at bounding box center [105, 160] width 210 height 271
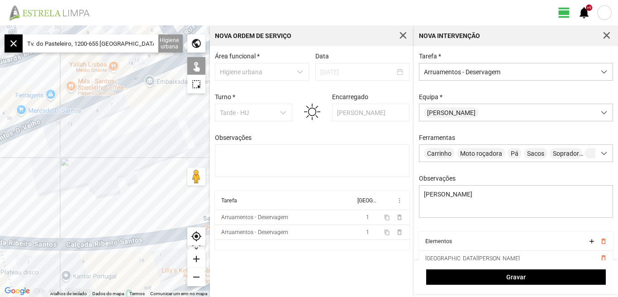
click at [4, 217] on div at bounding box center [105, 160] width 210 height 271
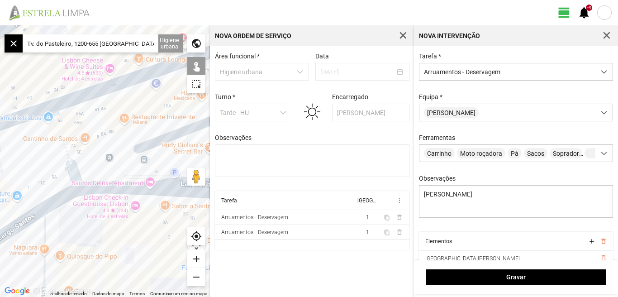
scroll to position [38, 0]
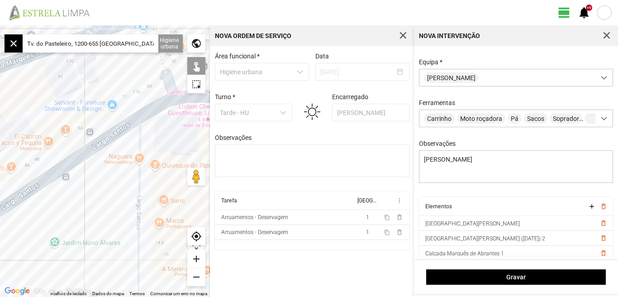
drag, startPoint x: 33, startPoint y: 187, endPoint x: 133, endPoint y: 96, distance: 135.7
click at [133, 96] on div at bounding box center [105, 160] width 210 height 271
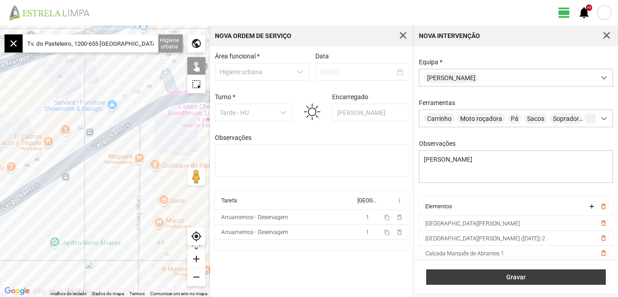
click at [519, 279] on span "Gravar" at bounding box center [516, 276] width 170 height 7
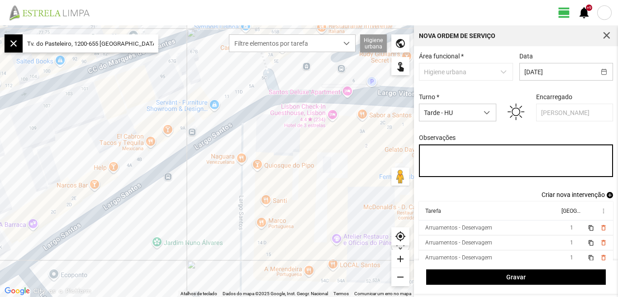
click at [430, 156] on textarea "Observações" at bounding box center [516, 160] width 194 height 33
type textarea "Hélio: Ferias"
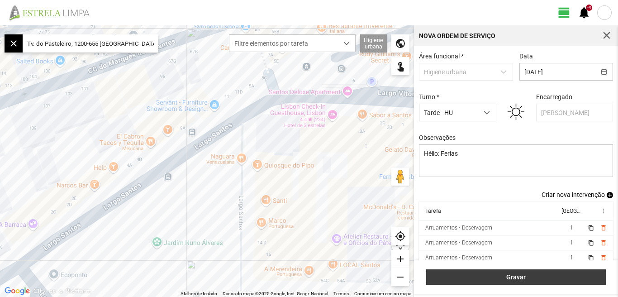
click at [489, 278] on span "Gravar" at bounding box center [516, 276] width 170 height 7
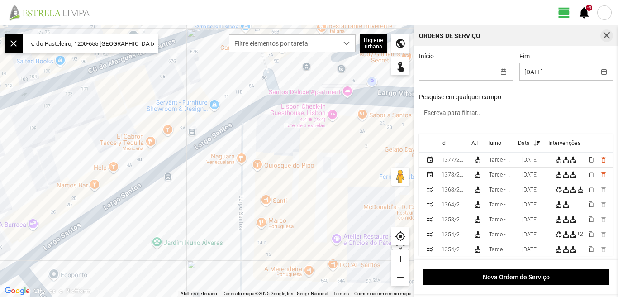
click at [608, 38] on span "button" at bounding box center [606, 36] width 8 height 8
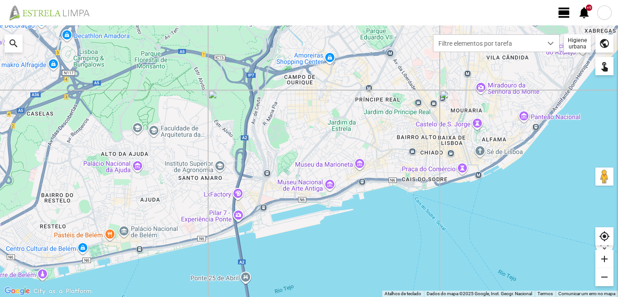
click at [564, 14] on span "view_day" at bounding box center [564, 13] width 14 height 14
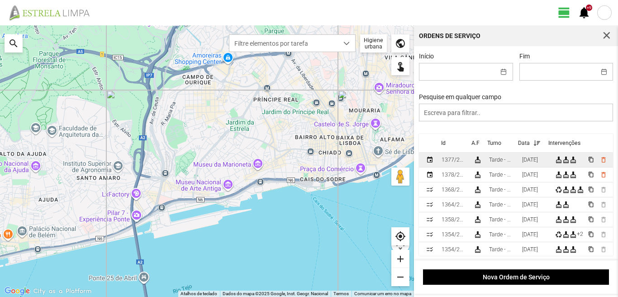
click at [533, 159] on div "[DATE]" at bounding box center [530, 159] width 16 height 6
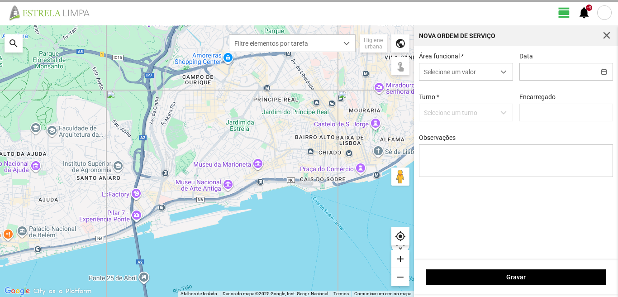
type input "[DATE]"
type input "[PERSON_NAME]"
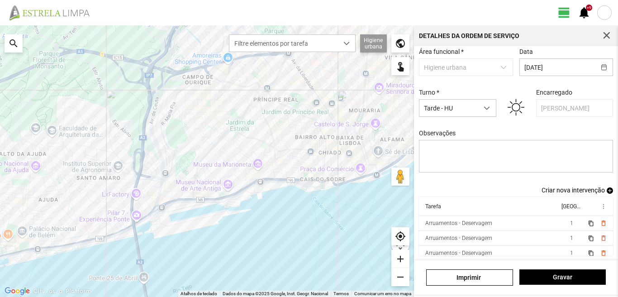
scroll to position [5, 0]
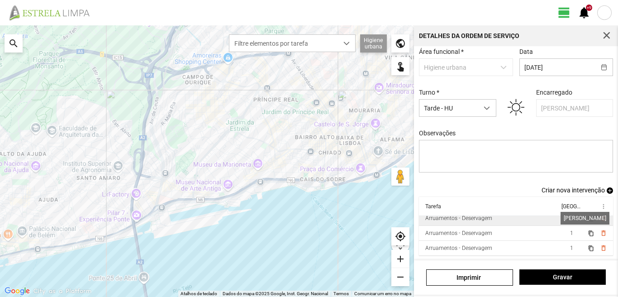
click at [570, 217] on span "1" at bounding box center [571, 218] width 3 height 6
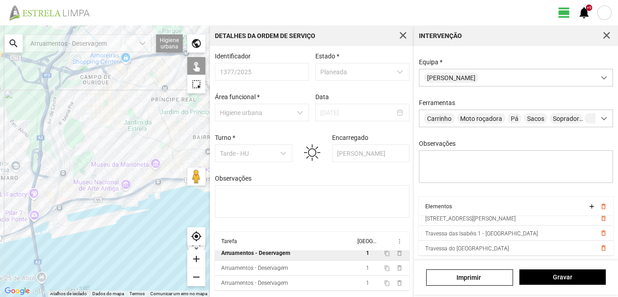
scroll to position [199, 0]
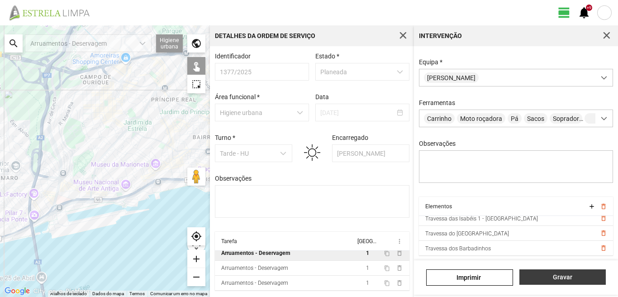
click at [557, 280] on span "Gravar" at bounding box center [562, 276] width 77 height 7
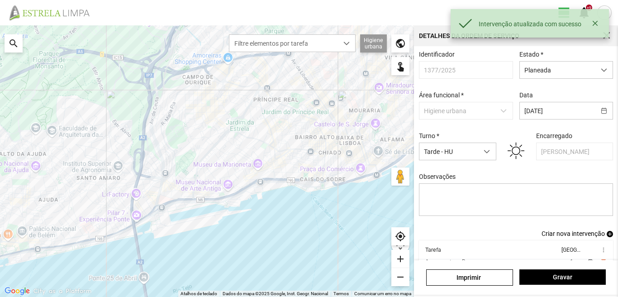
scroll to position [49, 0]
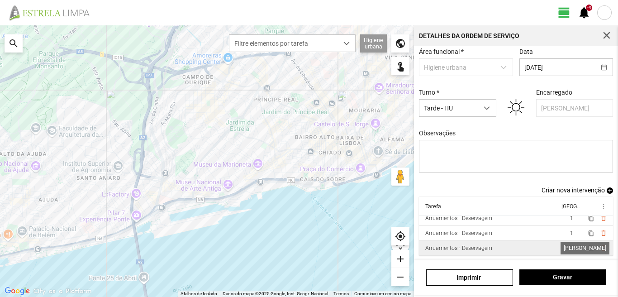
click at [570, 248] on span "1" at bounding box center [571, 248] width 3 height 6
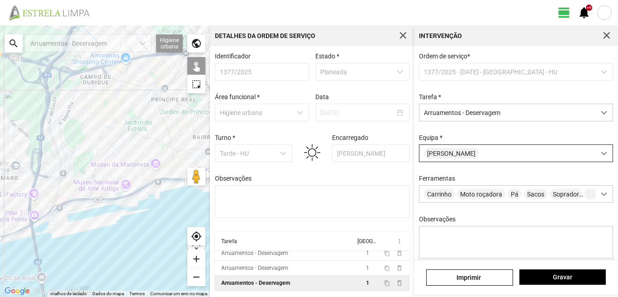
click at [600, 156] on span at bounding box center [603, 153] width 6 height 6
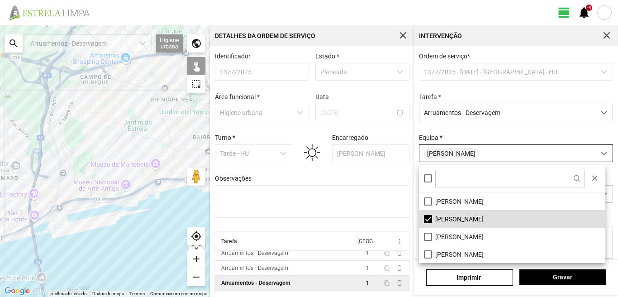
scroll to position [5, 40]
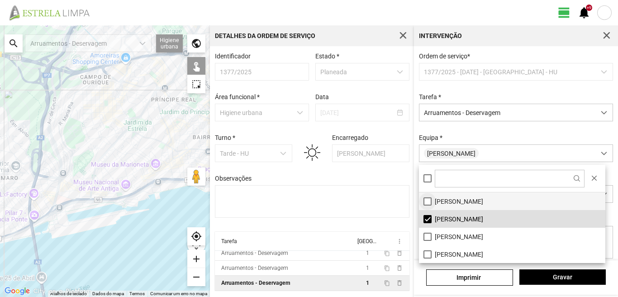
click at [429, 198] on li "[PERSON_NAME]" at bounding box center [512, 201] width 186 height 18
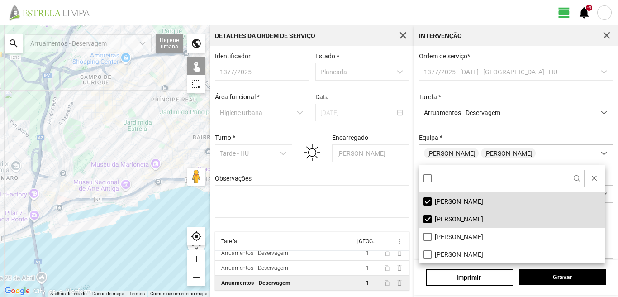
click at [429, 223] on li "[PERSON_NAME]" at bounding box center [512, 219] width 186 height 18
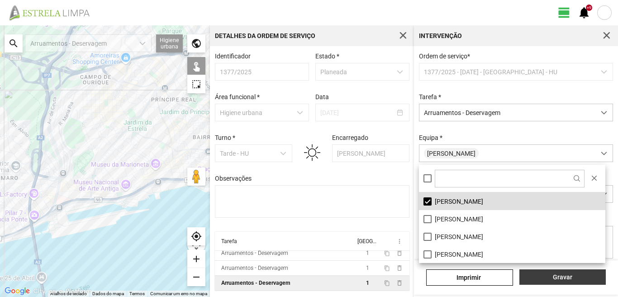
click at [555, 281] on button "Gravar" at bounding box center [562, 276] width 86 height 15
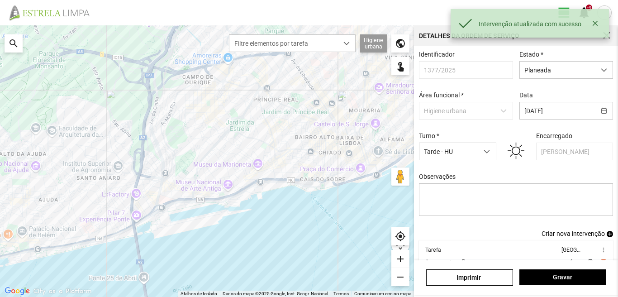
scroll to position [49, 0]
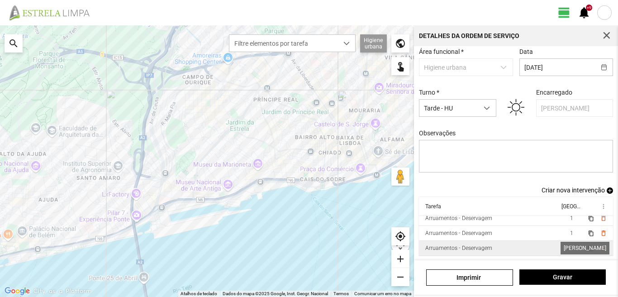
click at [570, 245] on span "1" at bounding box center [571, 248] width 3 height 6
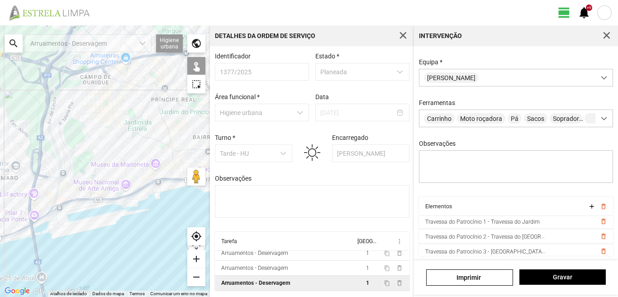
scroll to position [50, 0]
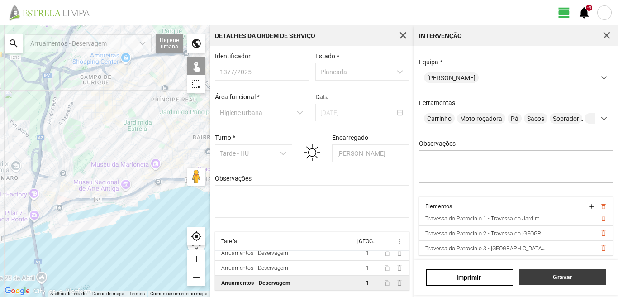
click at [563, 278] on span "Gravar" at bounding box center [562, 276] width 77 height 7
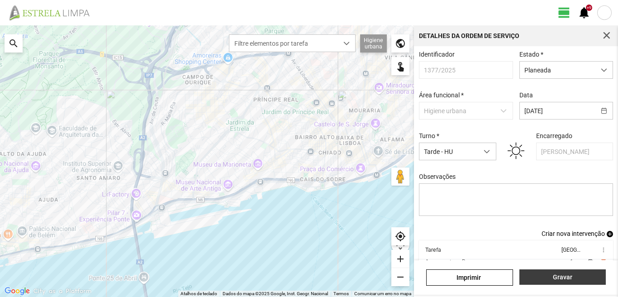
click at [562, 279] on span "Gravar" at bounding box center [562, 276] width 77 height 7
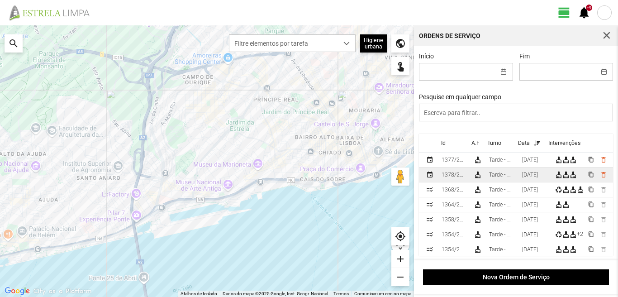
click at [538, 178] on div "[DATE]" at bounding box center [530, 174] width 16 height 6
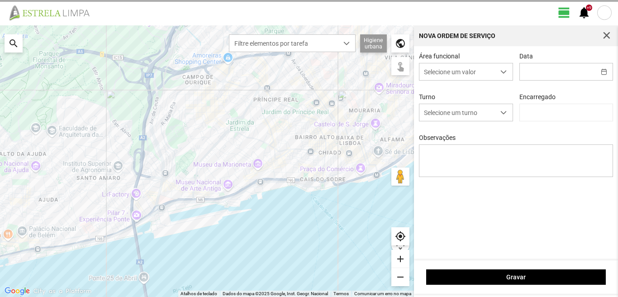
type input "[DATE]"
type input "[PERSON_NAME]"
type textarea "Hélio: Ferias"
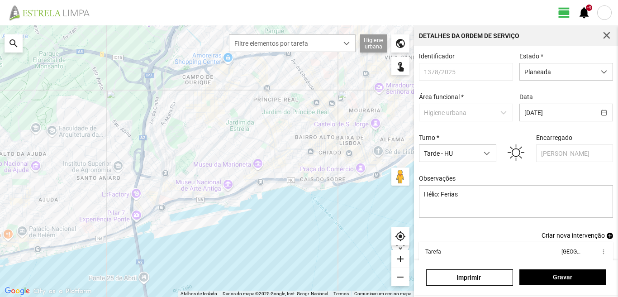
scroll to position [49, 0]
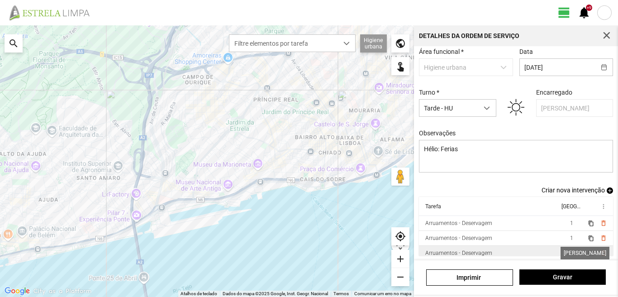
click at [570, 254] on span "1" at bounding box center [571, 253] width 3 height 6
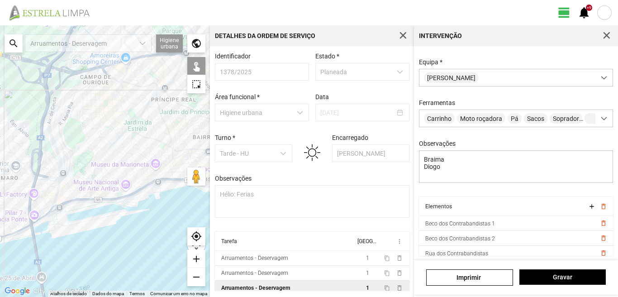
scroll to position [35, 0]
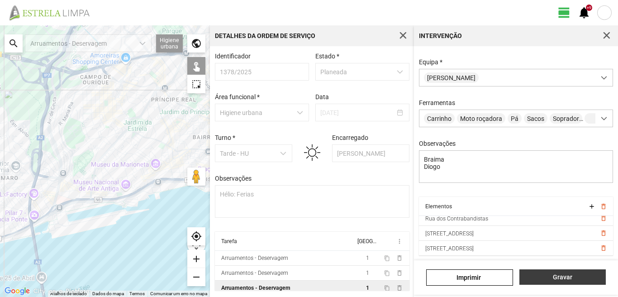
click at [553, 273] on span "Gravar" at bounding box center [562, 276] width 77 height 7
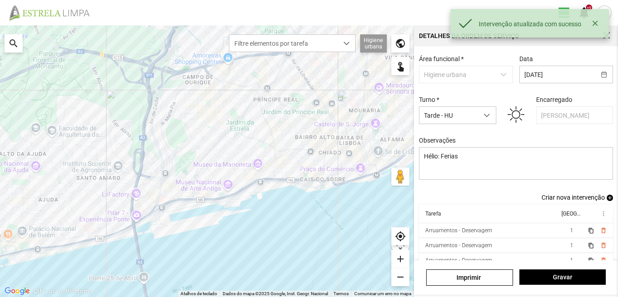
scroll to position [49, 0]
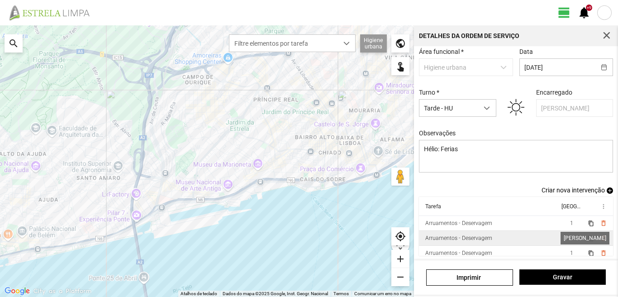
click at [570, 236] on span "1" at bounding box center [571, 238] width 3 height 6
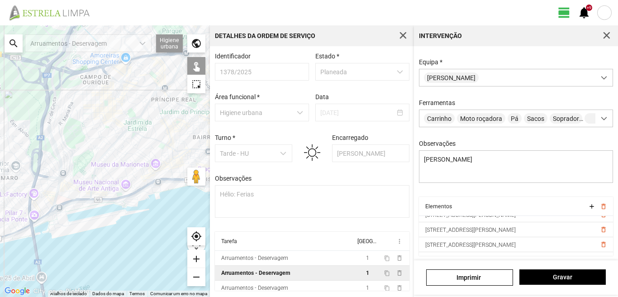
scroll to position [118, 0]
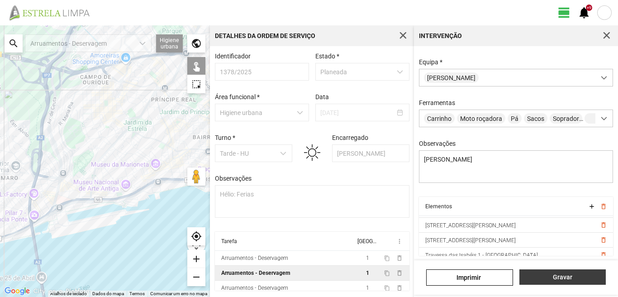
click at [564, 278] on span "Gravar" at bounding box center [562, 276] width 77 height 7
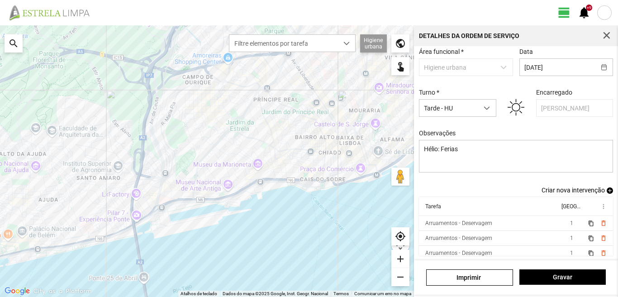
scroll to position [49, 0]
click at [570, 250] on span "1" at bounding box center [571, 253] width 3 height 6
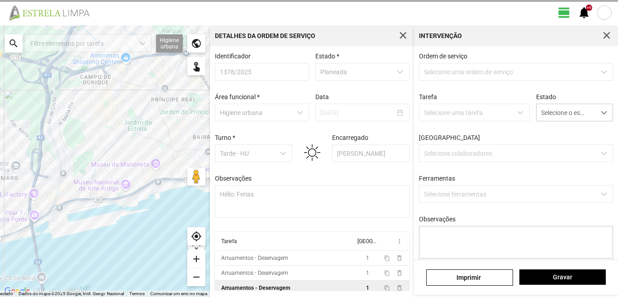
type textarea "Braima Diogo"
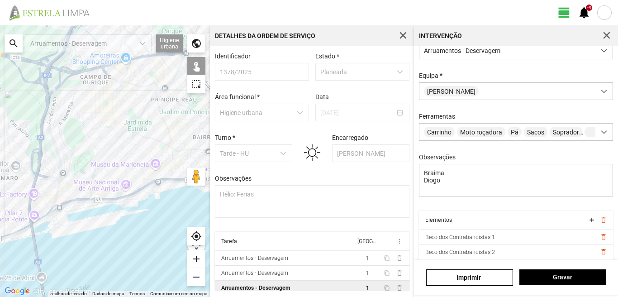
scroll to position [80, 0]
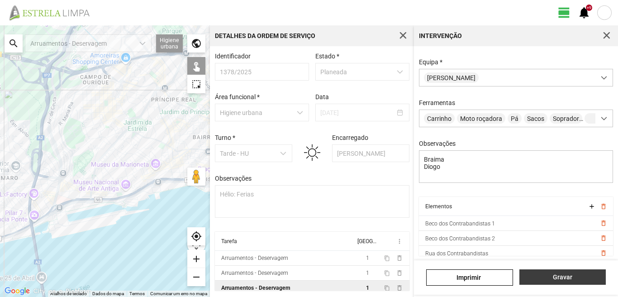
click at [555, 279] on span "Gravar" at bounding box center [562, 276] width 77 height 7
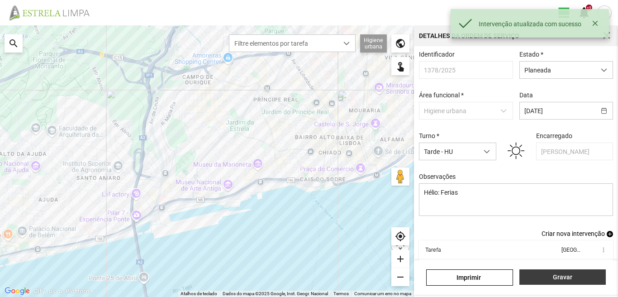
click at [561, 278] on span "Gravar" at bounding box center [562, 276] width 77 height 7
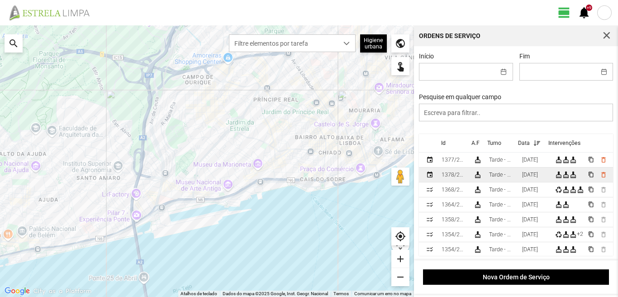
click at [532, 177] on div "[DATE]" at bounding box center [530, 174] width 16 height 6
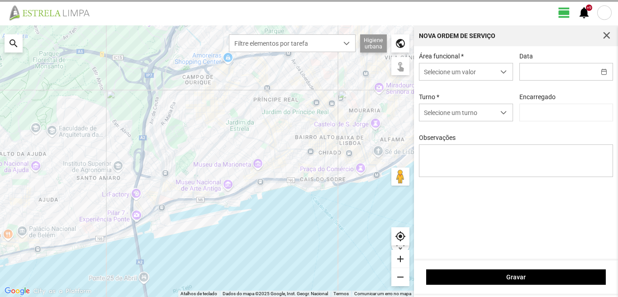
type input "[DATE]"
type textarea "Hélio: Ferias"
type input "[PERSON_NAME]"
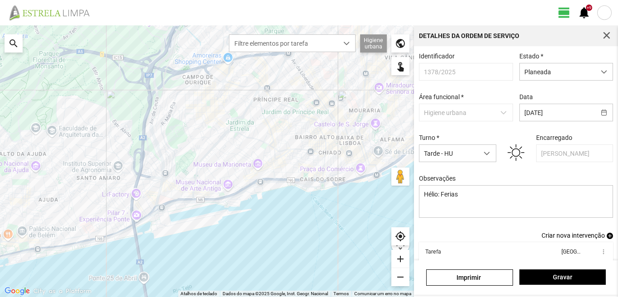
scroll to position [49, 0]
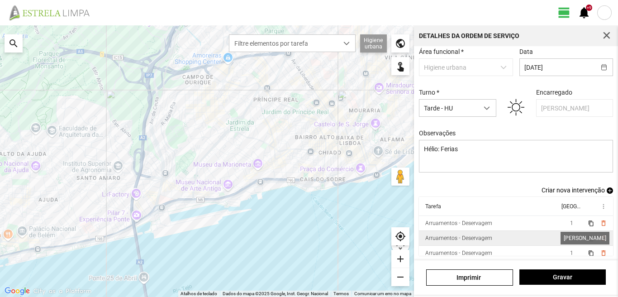
click at [570, 236] on span "1" at bounding box center [571, 238] width 3 height 6
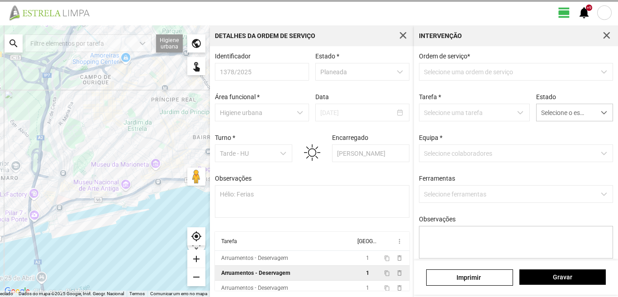
scroll to position [2, 0]
type textarea "[PERSON_NAME]"
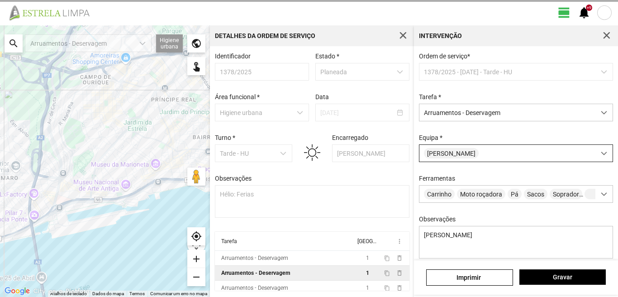
click at [600, 152] on span at bounding box center [603, 153] width 6 height 6
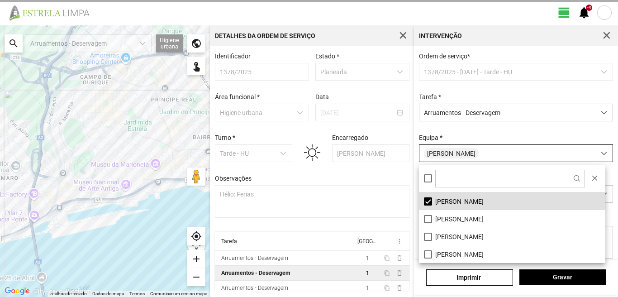
scroll to position [5, 40]
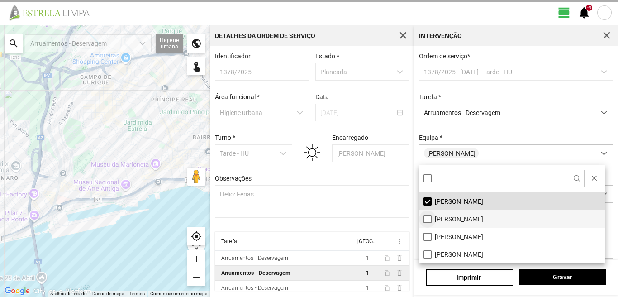
click at [430, 219] on li "[PERSON_NAME]" at bounding box center [512, 219] width 186 height 18
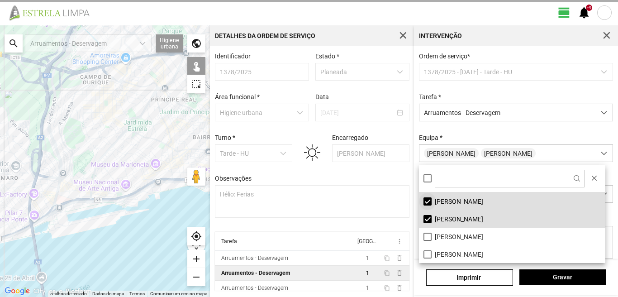
click at [427, 202] on li "[PERSON_NAME]" at bounding box center [512, 201] width 186 height 18
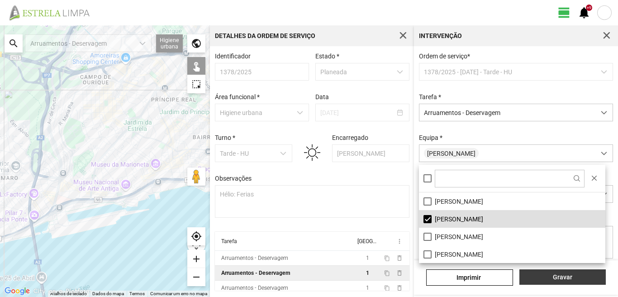
click at [562, 275] on span "Gravar" at bounding box center [562, 276] width 77 height 7
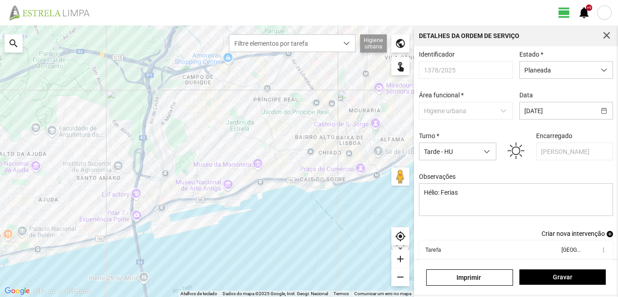
scroll to position [49, 0]
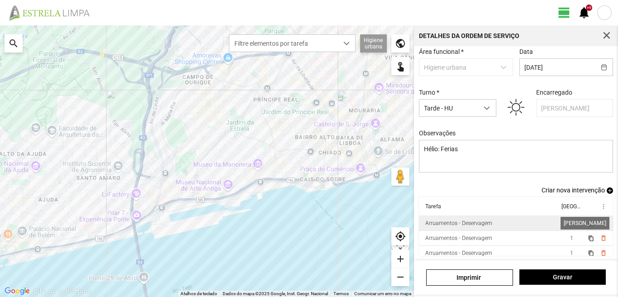
click at [570, 224] on span "1" at bounding box center [571, 223] width 3 height 6
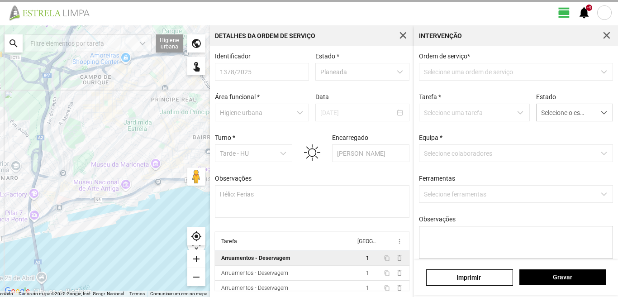
scroll to position [2, 0]
type textarea "[PERSON_NAME]"
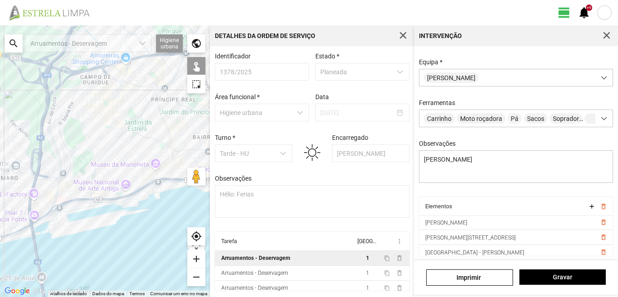
scroll to position [199, 0]
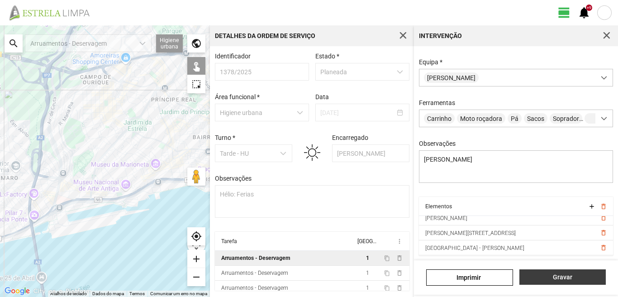
click at [562, 280] on span "Gravar" at bounding box center [562, 276] width 77 height 7
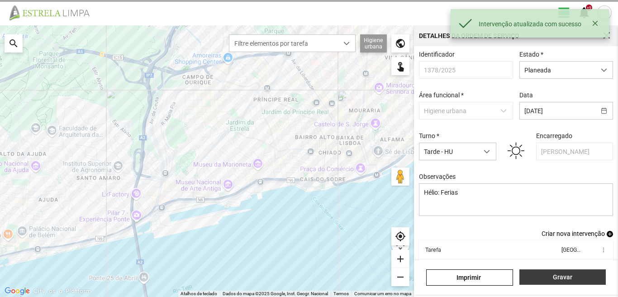
click at [562, 277] on span "Gravar" at bounding box center [562, 276] width 77 height 7
